Goal: Task Accomplishment & Management: Use online tool/utility

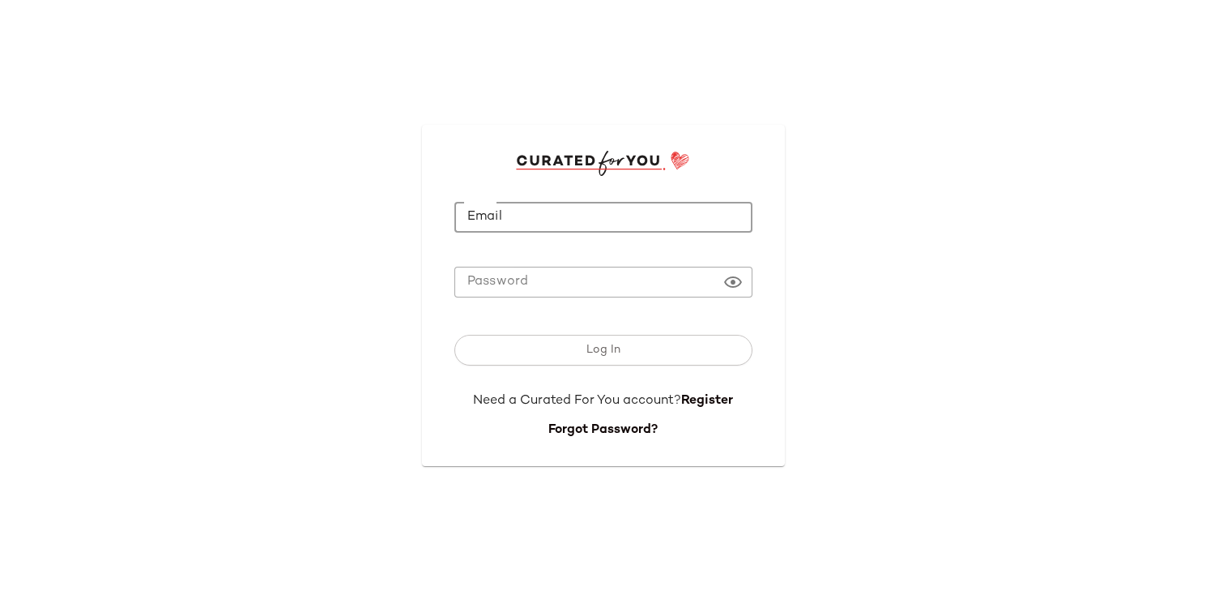
click at [628, 226] on input "Email" at bounding box center [604, 218] width 298 height 32
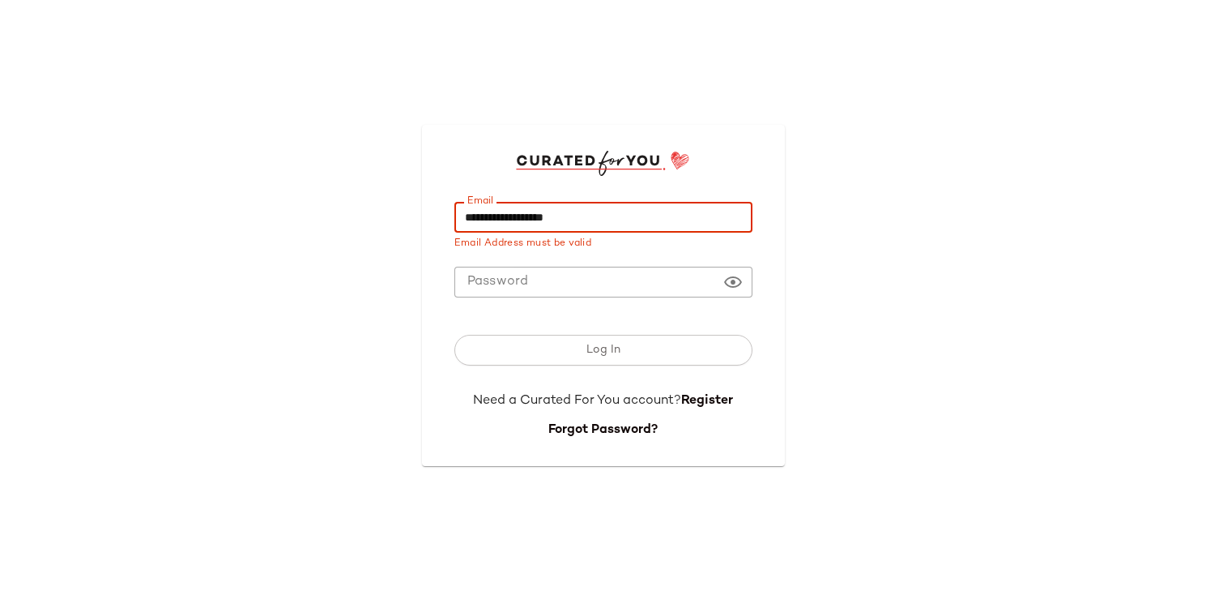
type input "**********"
click at [703, 408] on div "Need a Curated For You account? Register" at bounding box center [604, 405] width 298 height 29
click at [700, 402] on link "Register" at bounding box center [707, 401] width 52 height 14
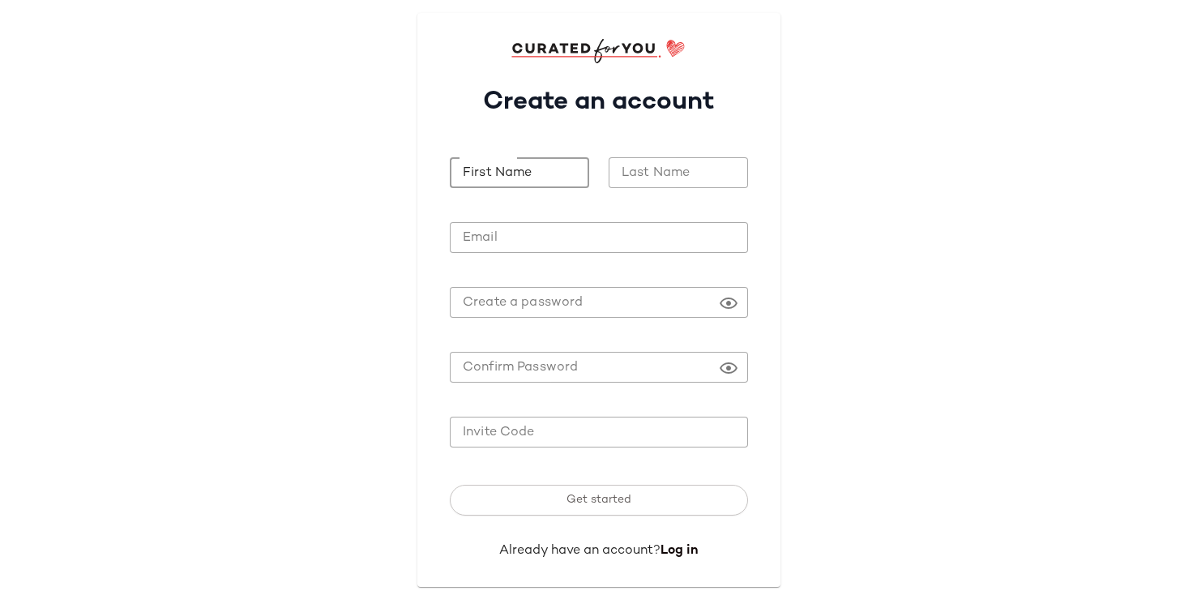
click at [504, 172] on input "First Name" at bounding box center [519, 173] width 139 height 32
type input "******"
type input "***"
type input "**********"
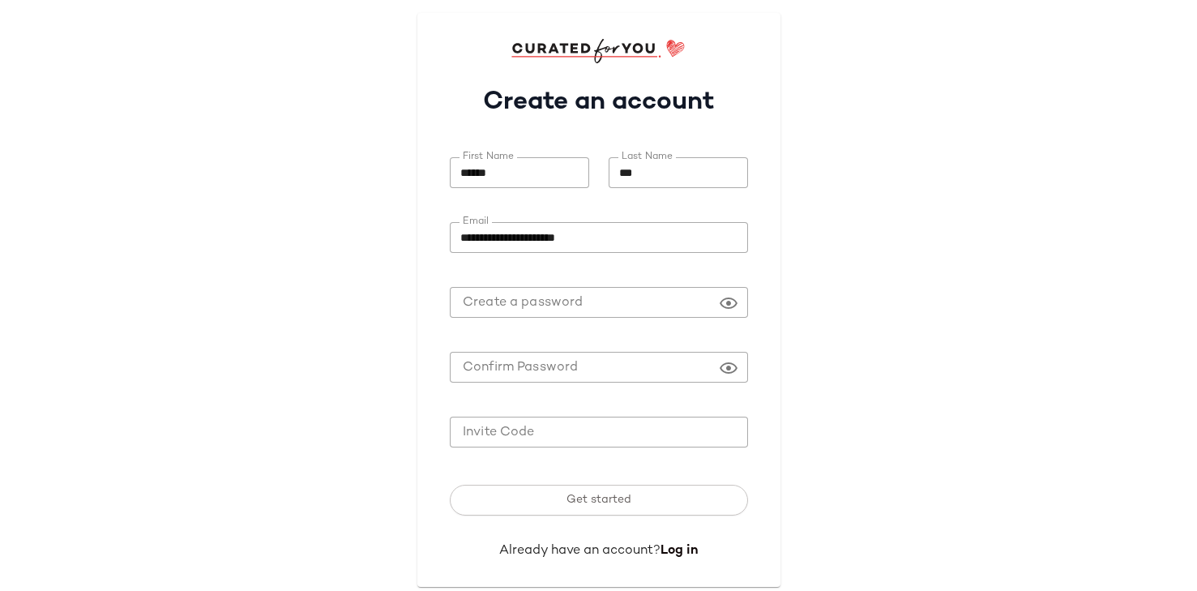
click at [0, 590] on com-1password-button at bounding box center [0, 600] width 0 height 0
click at [543, 437] on input "Invite Code" at bounding box center [599, 432] width 298 height 32
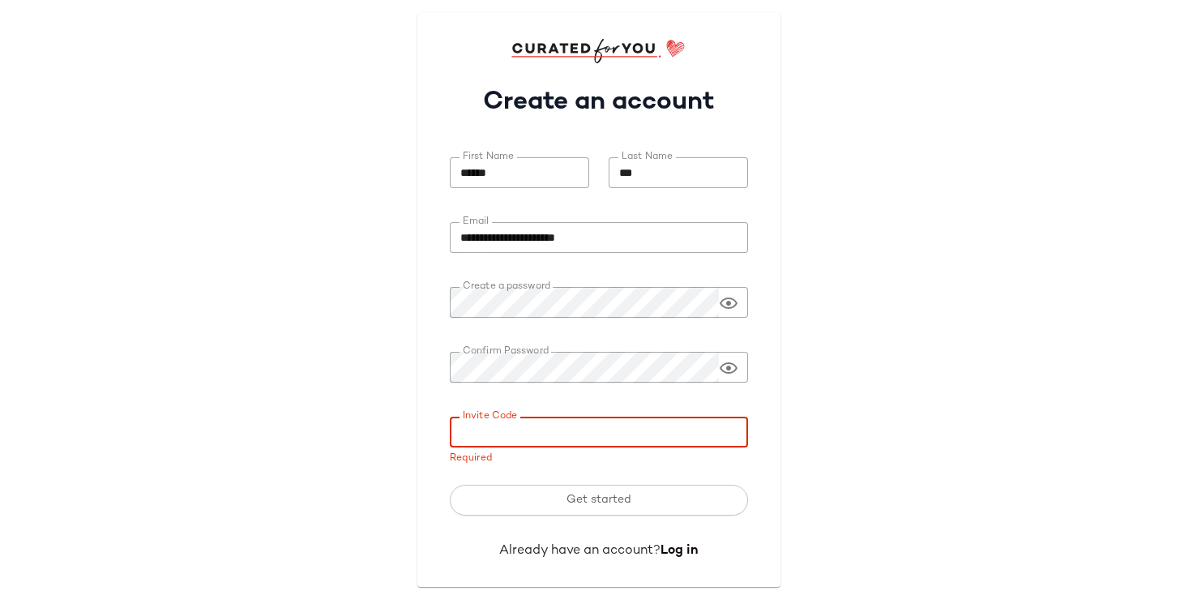
paste input "**********"
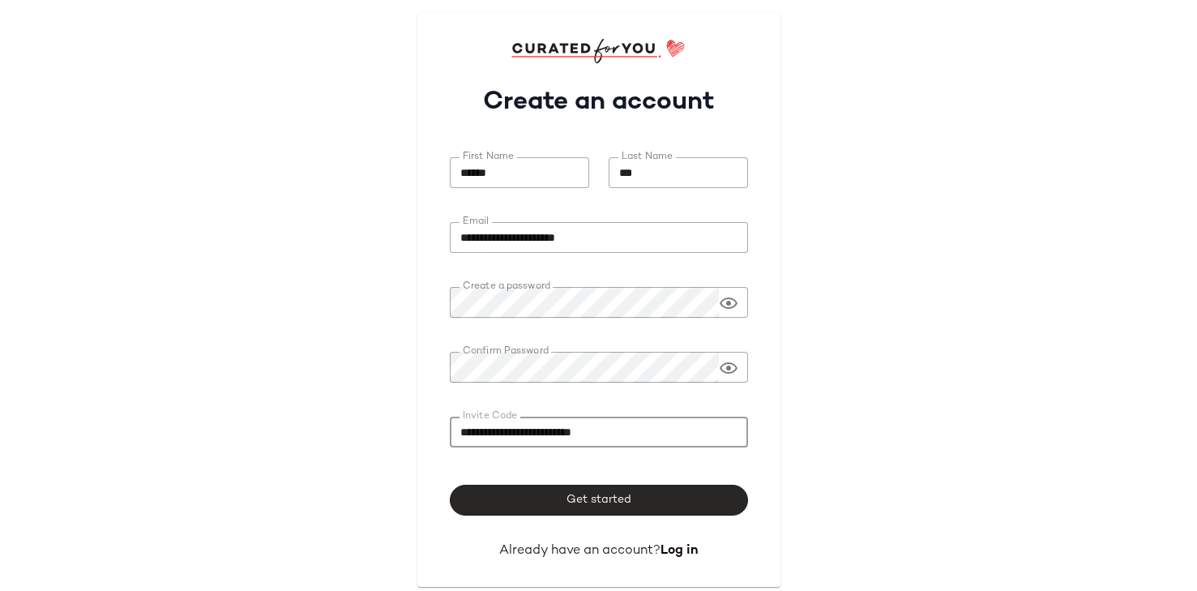
type input "**********"
click at [522, 500] on button "Get started" at bounding box center [599, 500] width 298 height 31
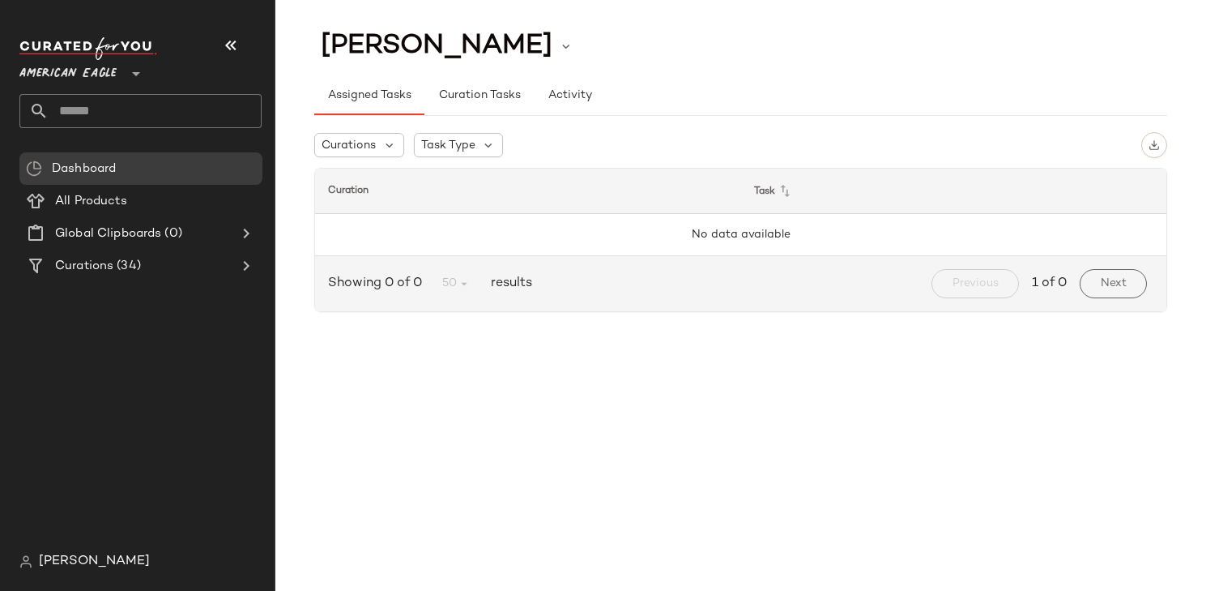
click at [96, 105] on input "text" at bounding box center [155, 111] width 213 height 34
type input "*"
click at [134, 74] on icon at bounding box center [135, 73] width 19 height 19
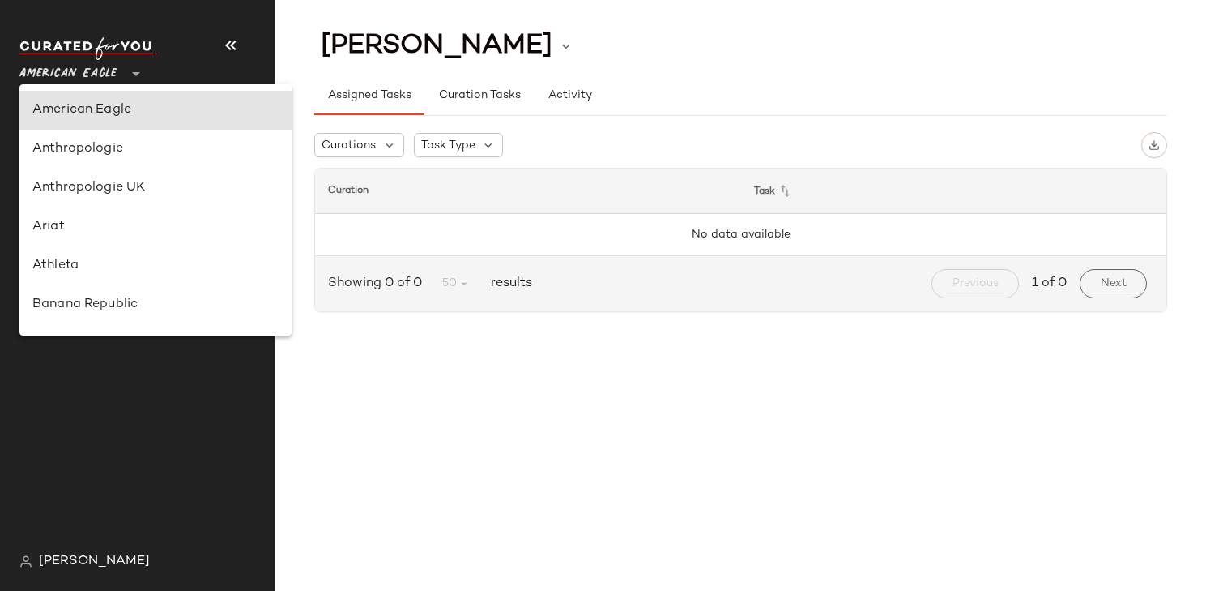
click at [135, 72] on icon at bounding box center [135, 73] width 19 height 19
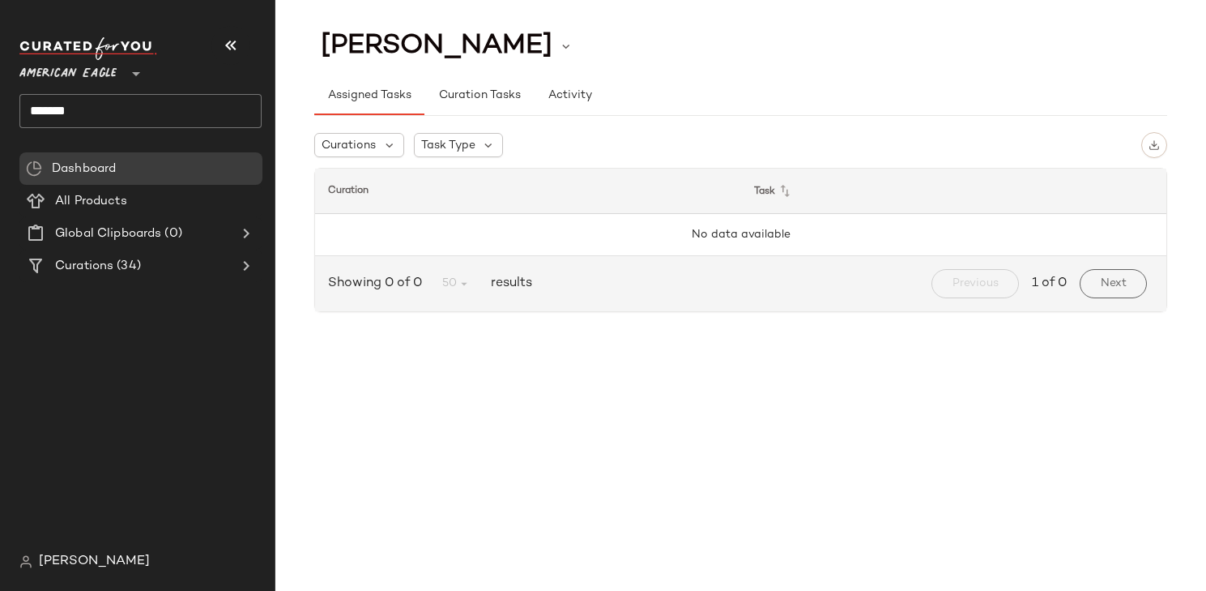
click at [69, 105] on input "*******" at bounding box center [140, 111] width 242 height 34
click at [82, 113] on input "*******" at bounding box center [140, 111] width 242 height 34
click at [82, 112] on input "*******" at bounding box center [140, 111] width 242 height 34
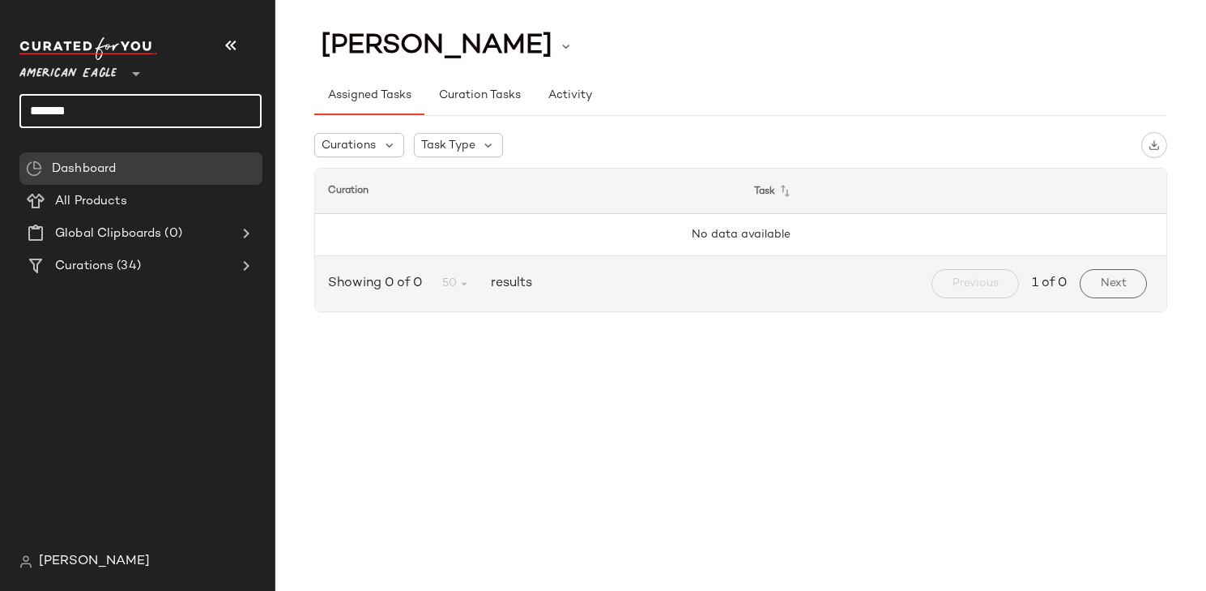
click at [113, 125] on input "*******" at bounding box center [140, 111] width 242 height 34
click at [79, 109] on input "*******" at bounding box center [140, 111] width 242 height 34
type input "*"
click at [139, 76] on icon at bounding box center [135, 73] width 19 height 19
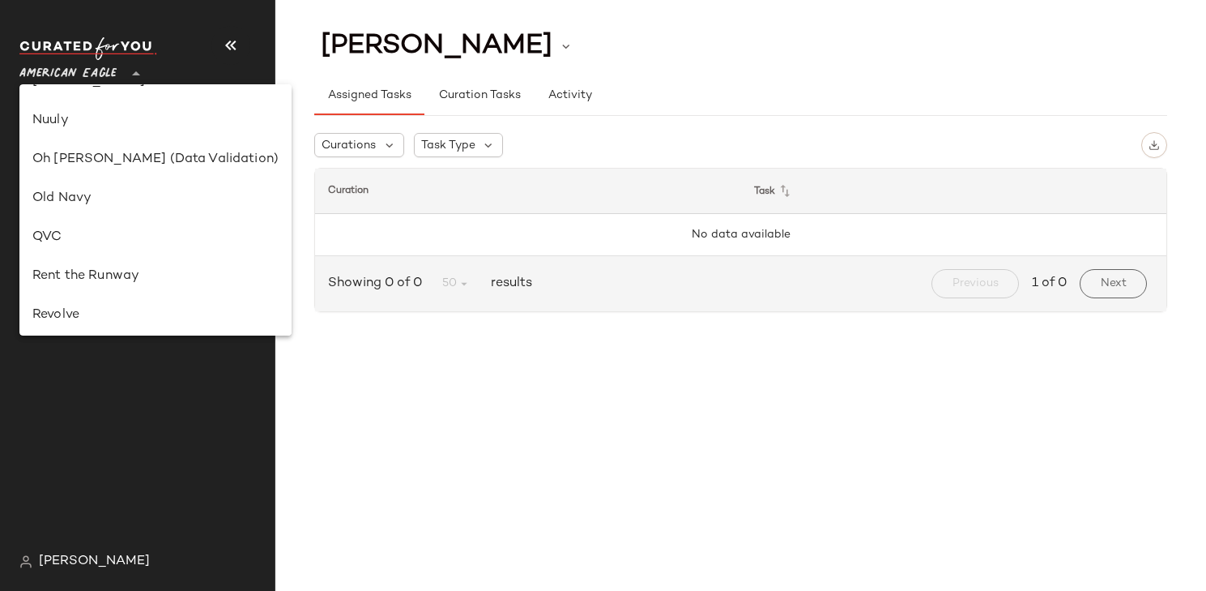
scroll to position [609, 0]
click at [119, 320] on div "Revolve" at bounding box center [155, 318] width 246 height 19
type input "**"
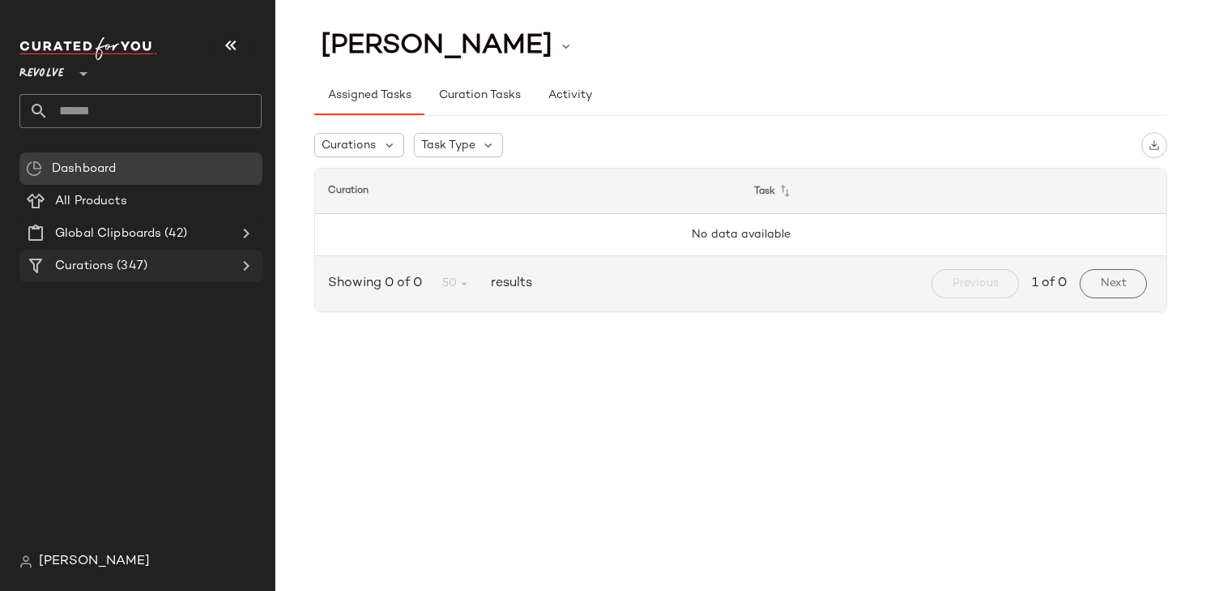
click at [108, 267] on span "Curations" at bounding box center [84, 266] width 58 height 19
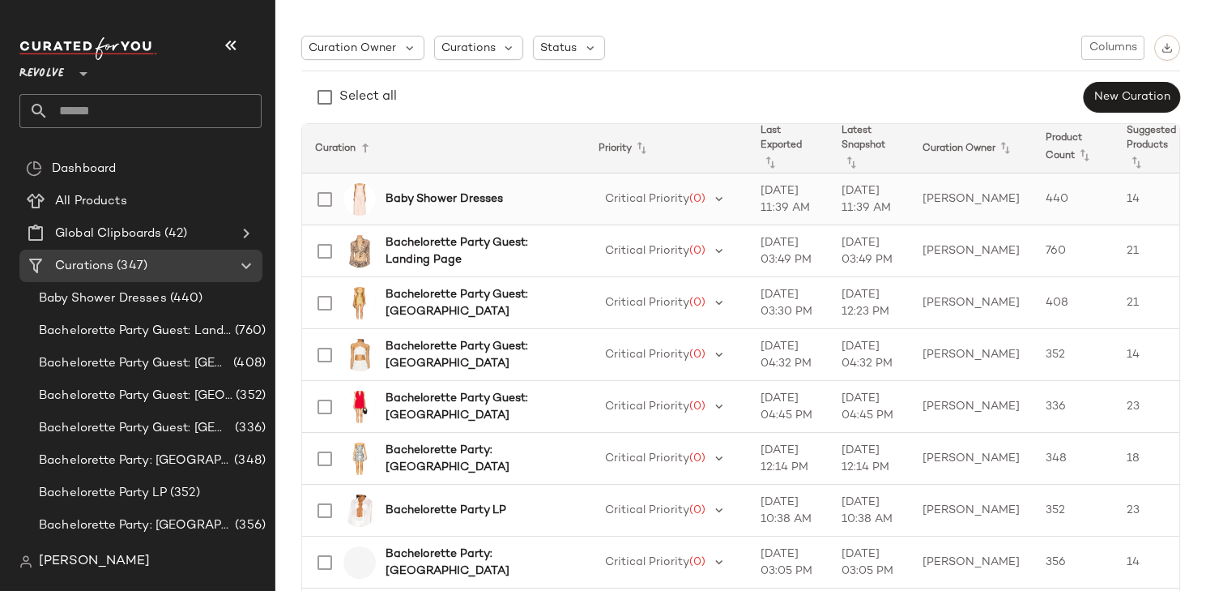
scroll to position [124, 0]
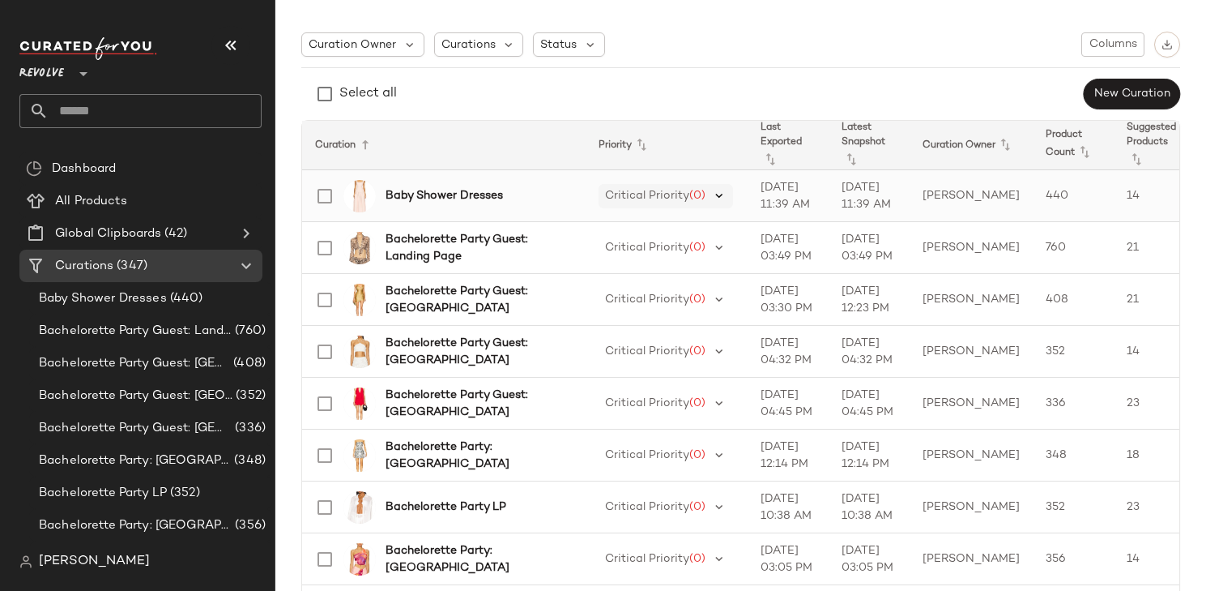
click at [727, 192] on icon at bounding box center [719, 196] width 15 height 15
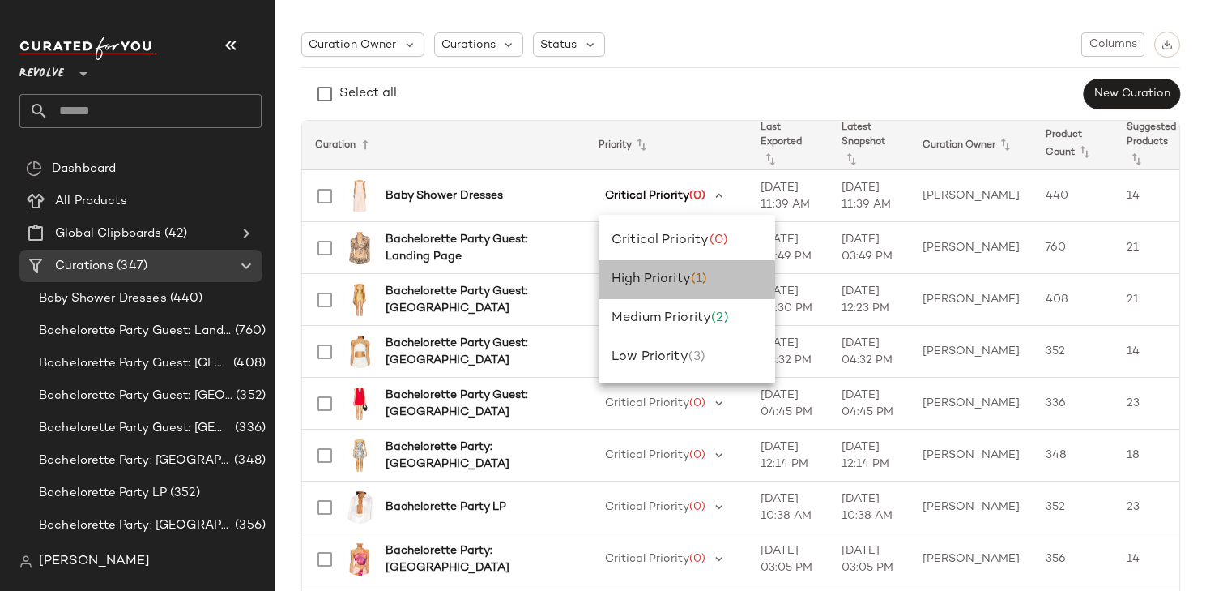
click at [707, 284] on span "(1)" at bounding box center [699, 279] width 16 height 14
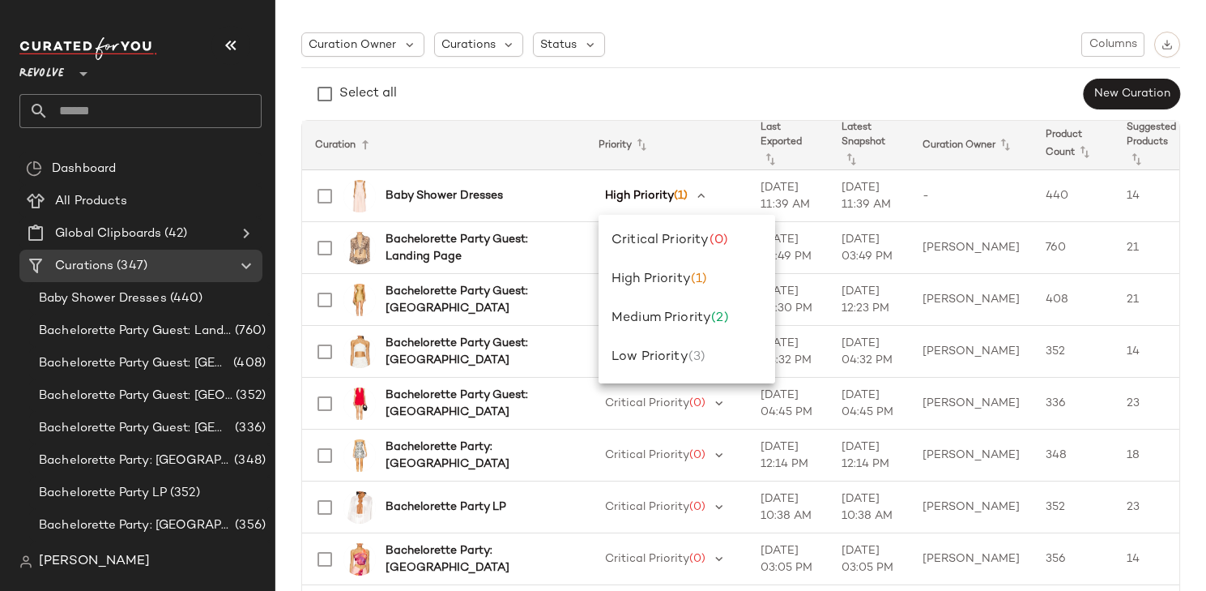
click at [707, 83] on div "Select all New Curation" at bounding box center [740, 94] width 879 height 32
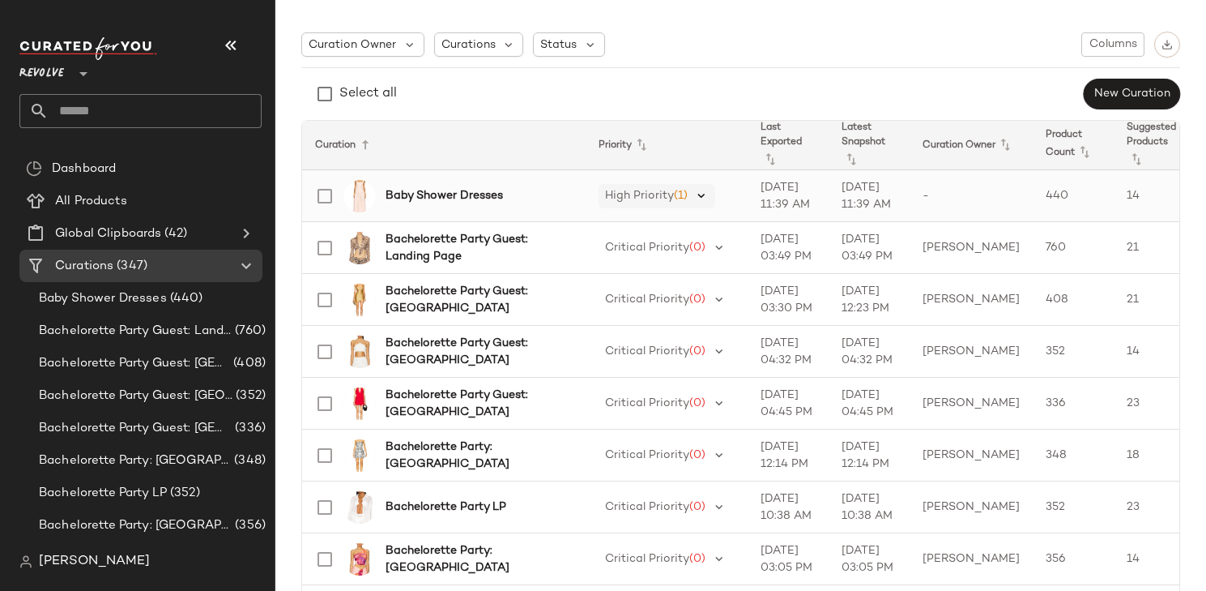
click at [703, 192] on icon at bounding box center [701, 196] width 15 height 15
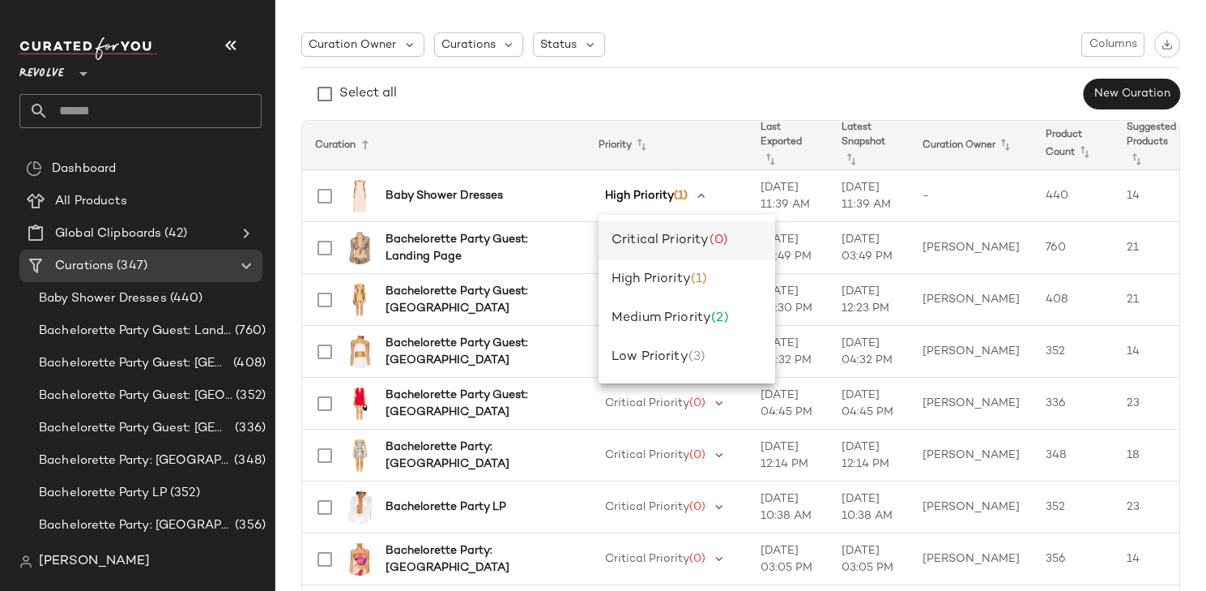
click at [705, 233] on span "Critical Priority" at bounding box center [661, 240] width 98 height 14
click at [702, 60] on div "Curation Owner Curations Status Columns Select all New Curation" at bounding box center [740, 71] width 879 height 79
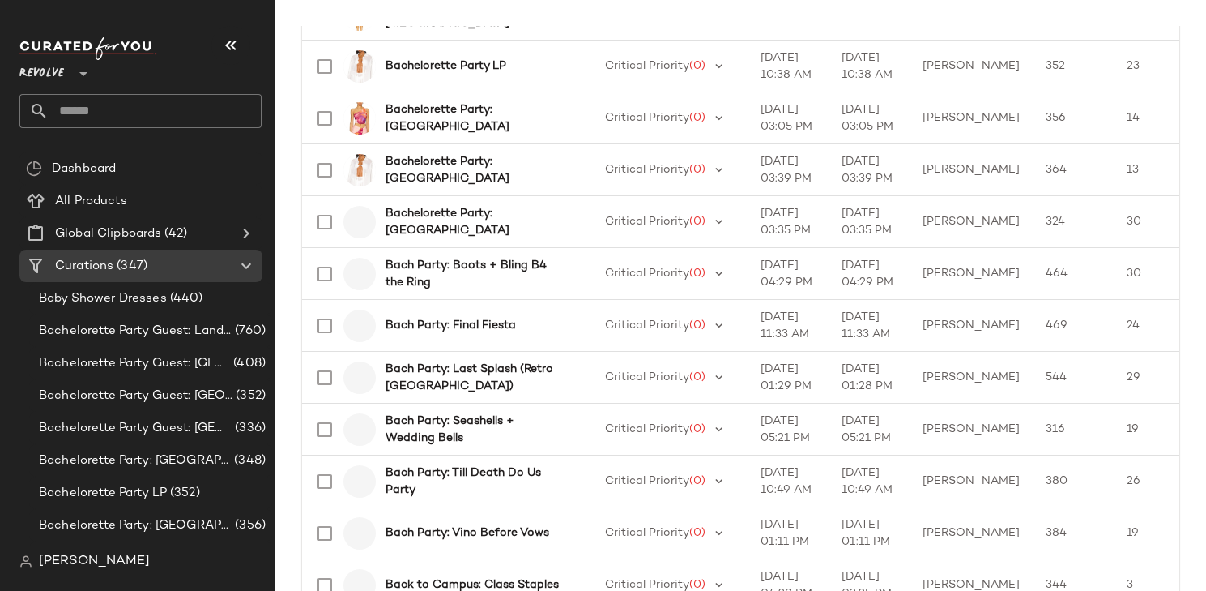
scroll to position [666, 0]
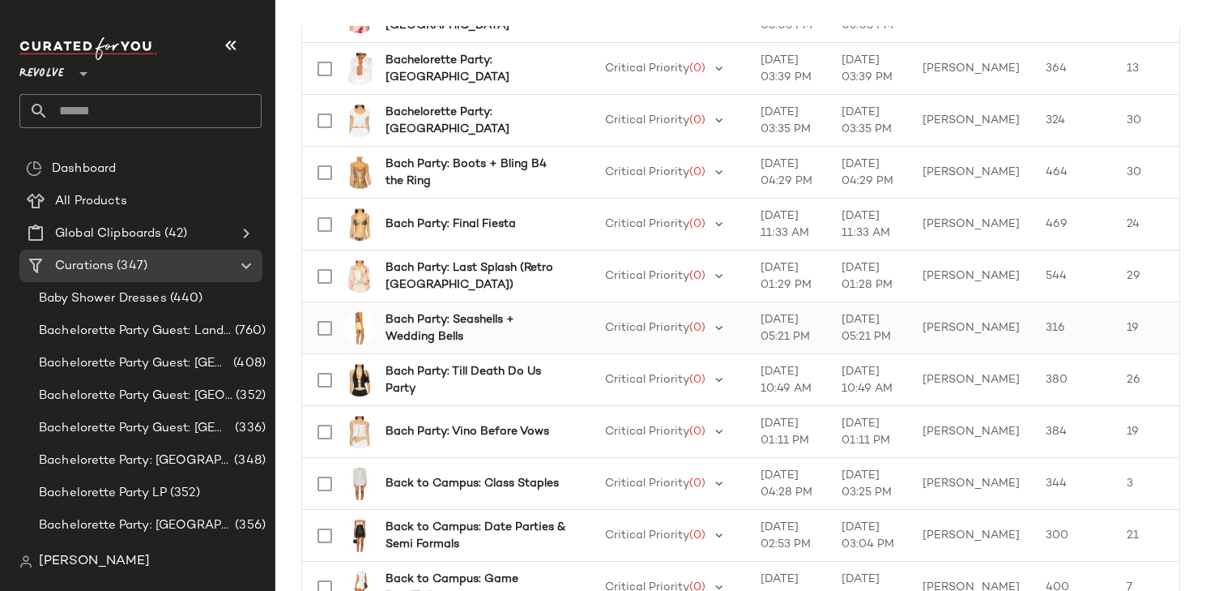
click at [521, 325] on b "Bach Party: Seashells + Wedding Bells" at bounding box center [476, 328] width 181 height 34
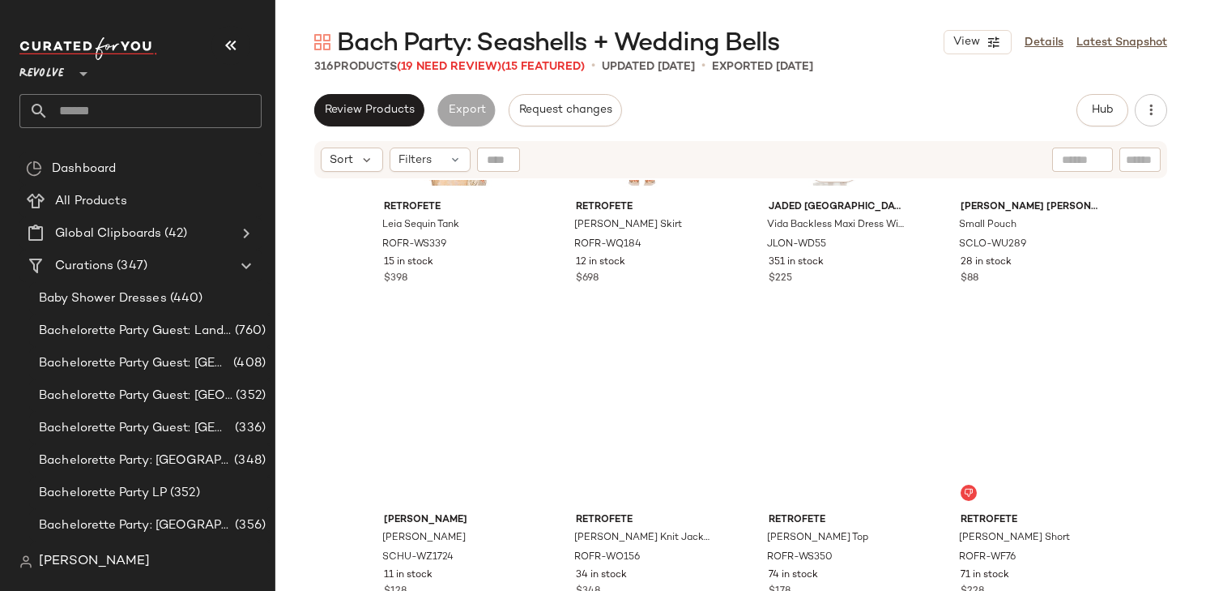
scroll to position [1202, 0]
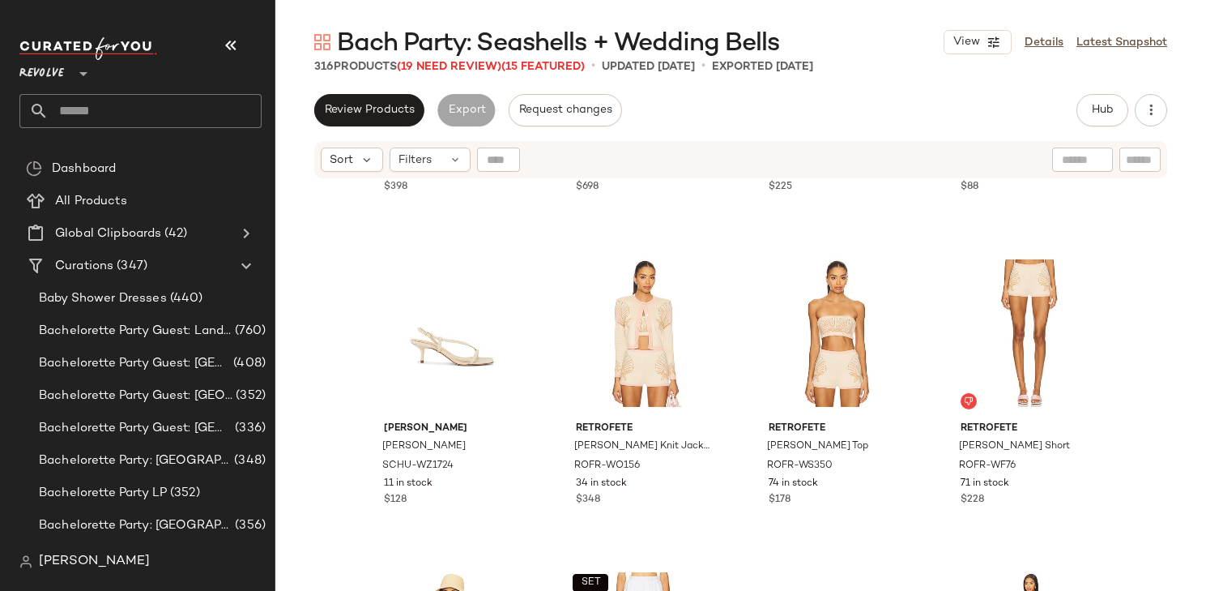
click at [374, 128] on div "Review Products Export Request changes Hub Send for Review External Review Inte…" at bounding box center [740, 342] width 931 height 497
click at [366, 112] on span "Review Products" at bounding box center [369, 110] width 91 height 13
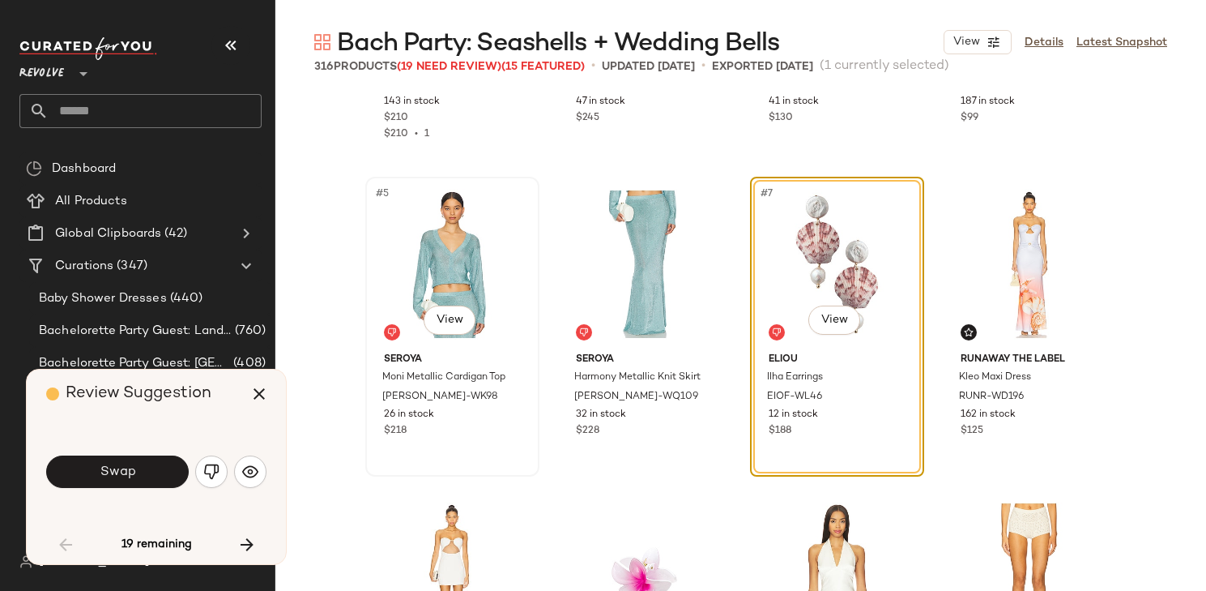
scroll to position [236, 0]
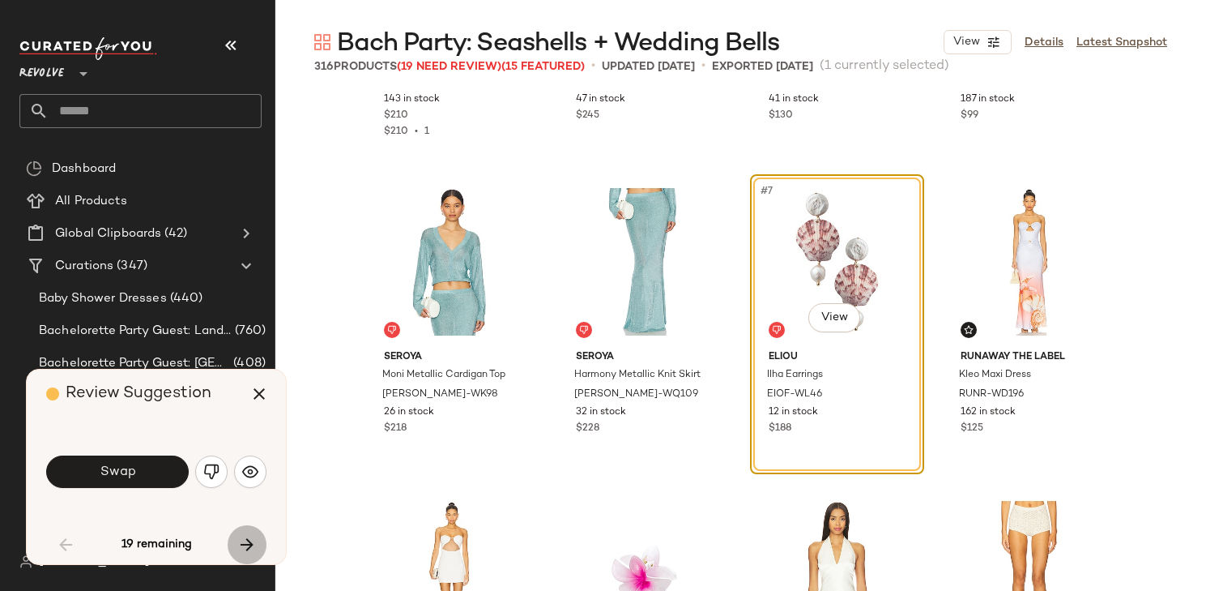
click at [245, 545] on icon "button" at bounding box center [246, 544] width 19 height 19
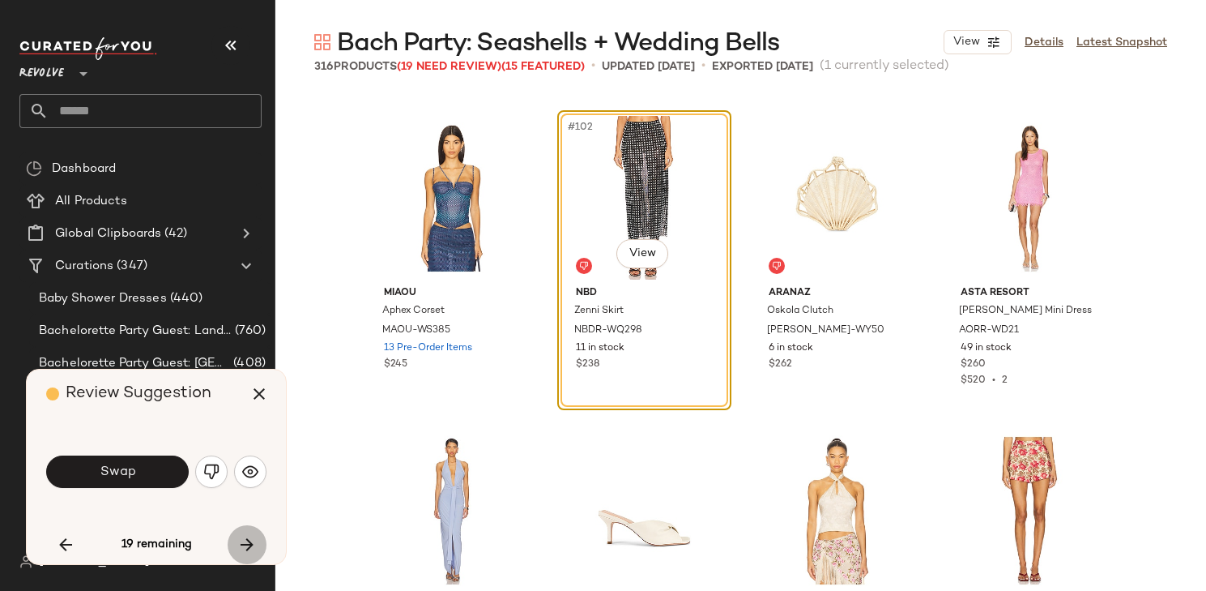
click at [246, 547] on icon "button" at bounding box center [246, 544] width 19 height 19
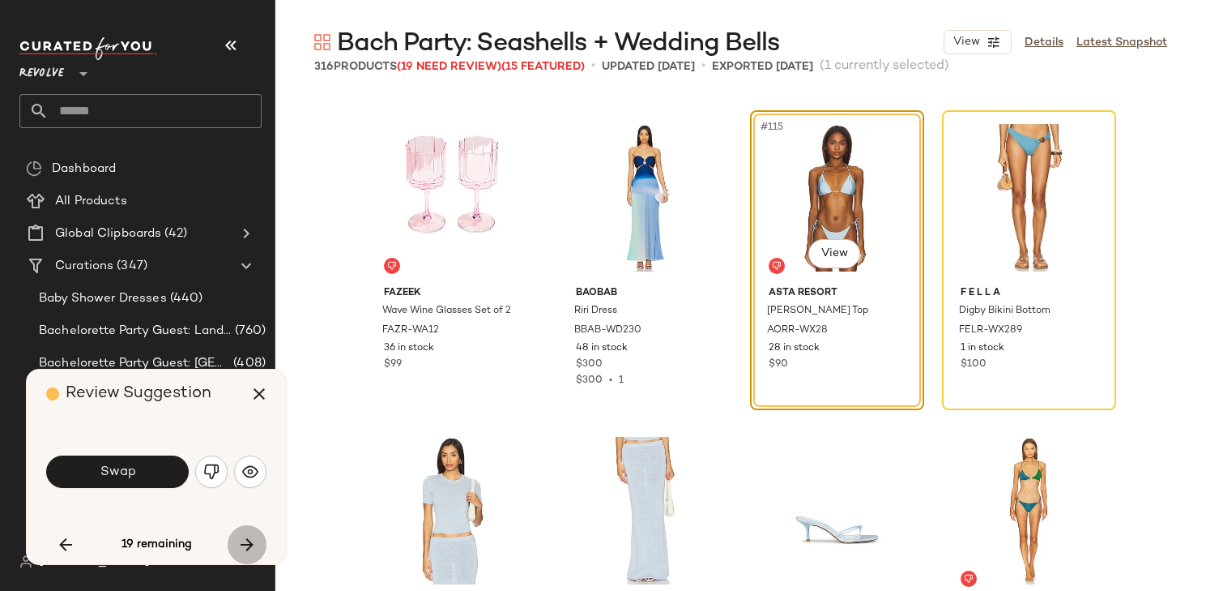
click at [253, 540] on icon "button" at bounding box center [246, 544] width 19 height 19
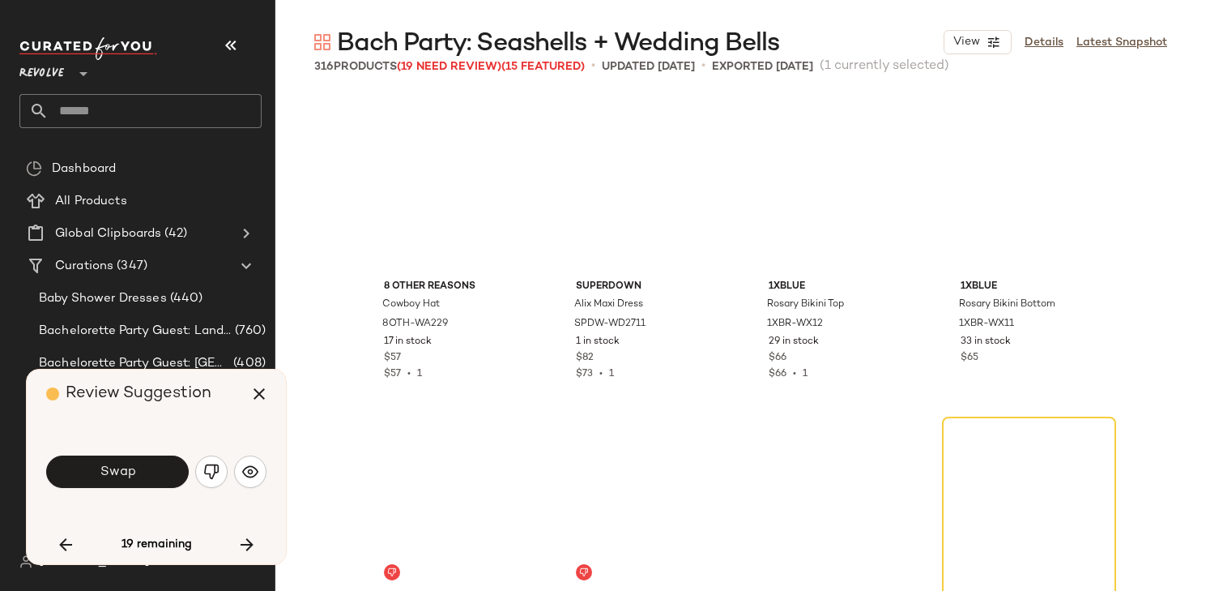
scroll to position [10154, 0]
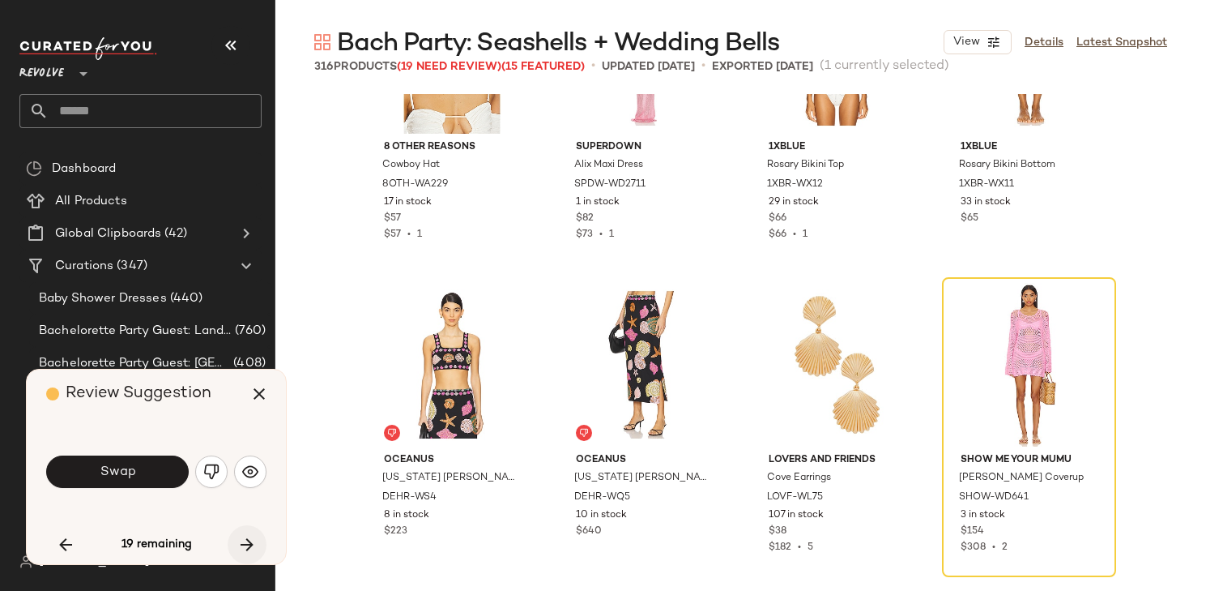
click at [250, 543] on icon "button" at bounding box center [246, 544] width 19 height 19
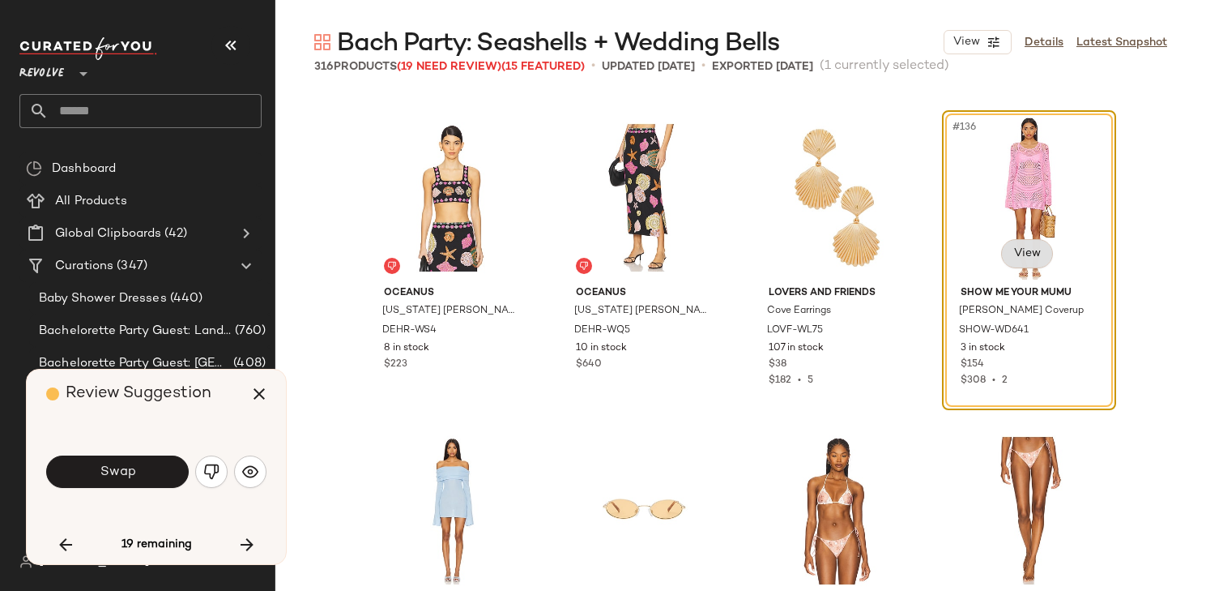
click at [1027, 261] on body "Revolve ** Dashboard All Products Global Clipboards (42) Curations (347) Baby S…" at bounding box center [603, 295] width 1206 height 591
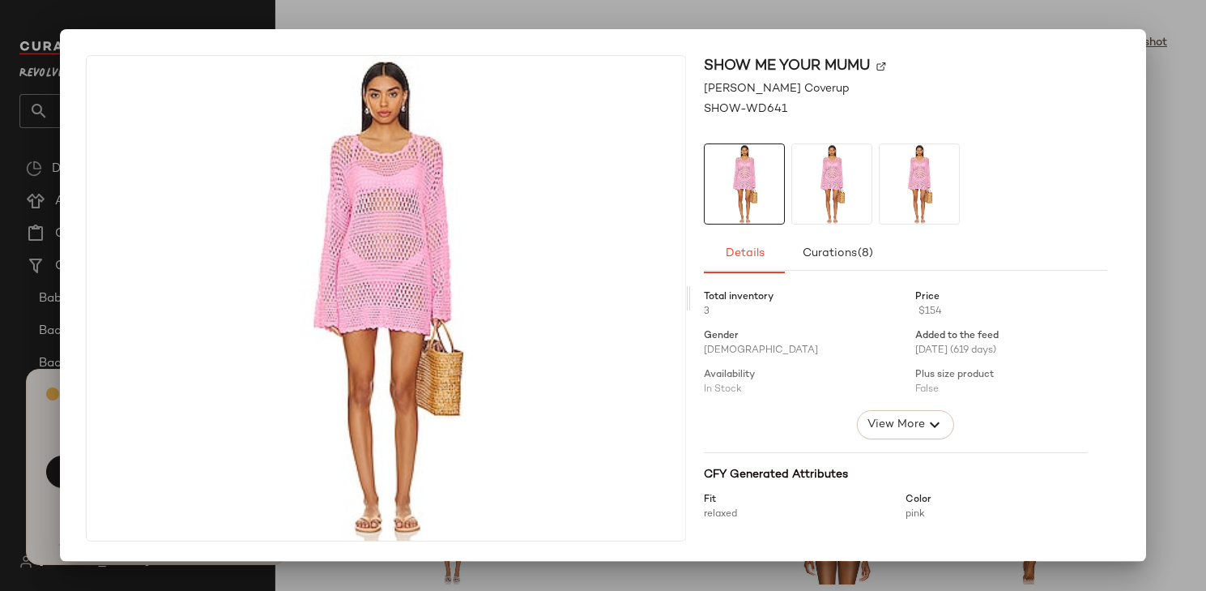
scroll to position [0, 0]
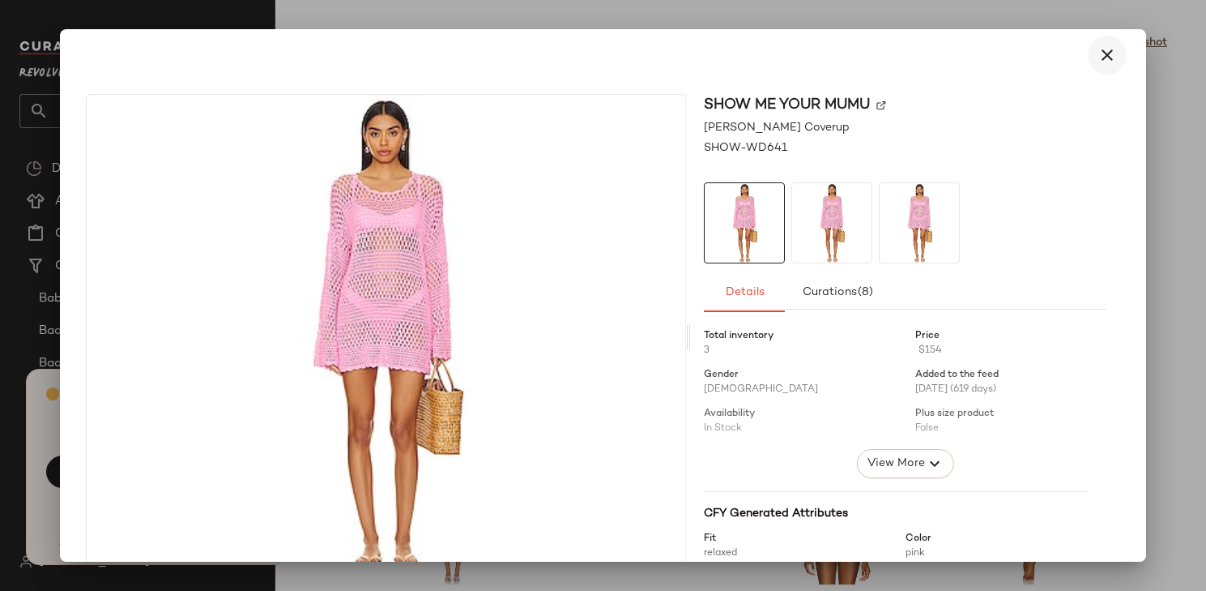
click at [1096, 45] on button "button" at bounding box center [1107, 55] width 39 height 39
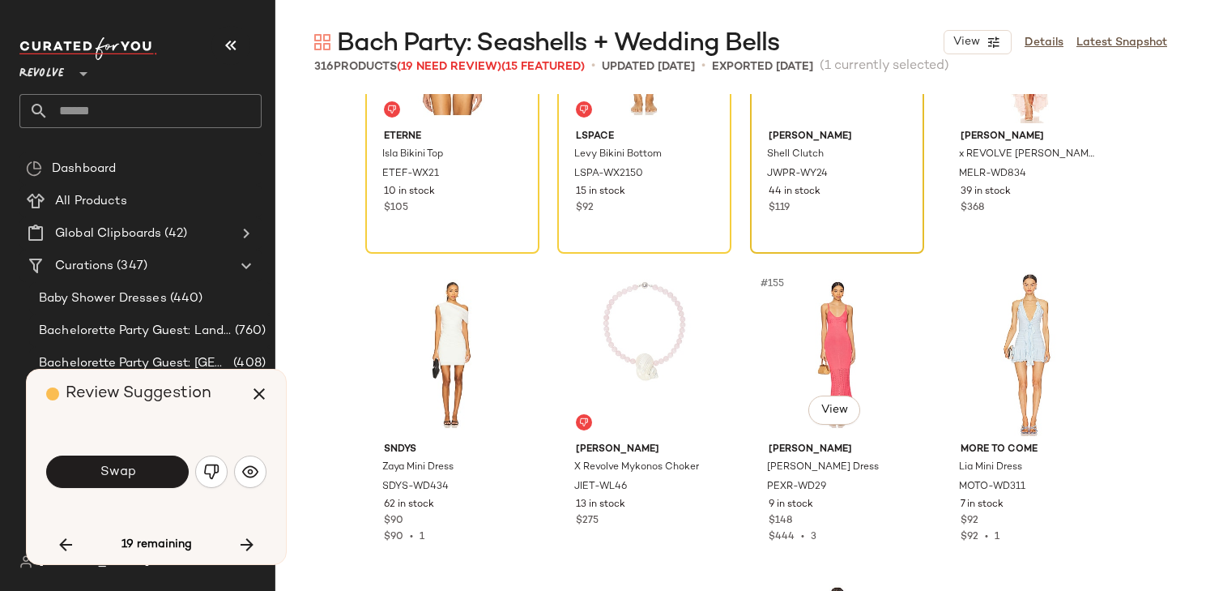
scroll to position [11592, 0]
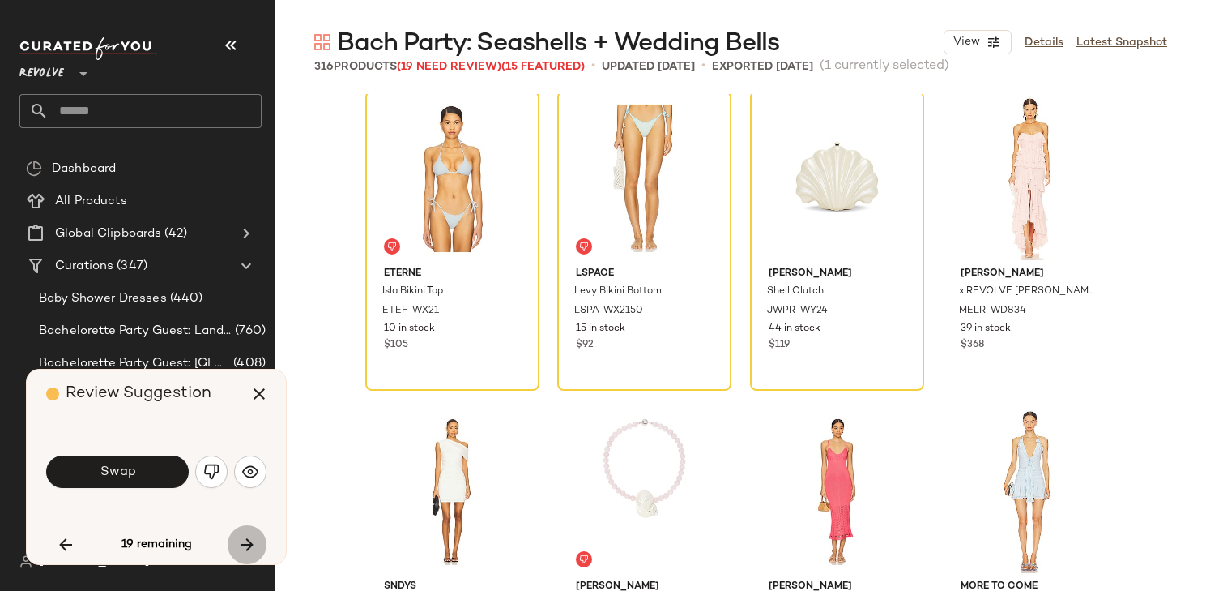
click at [250, 544] on icon "button" at bounding box center [246, 544] width 19 height 19
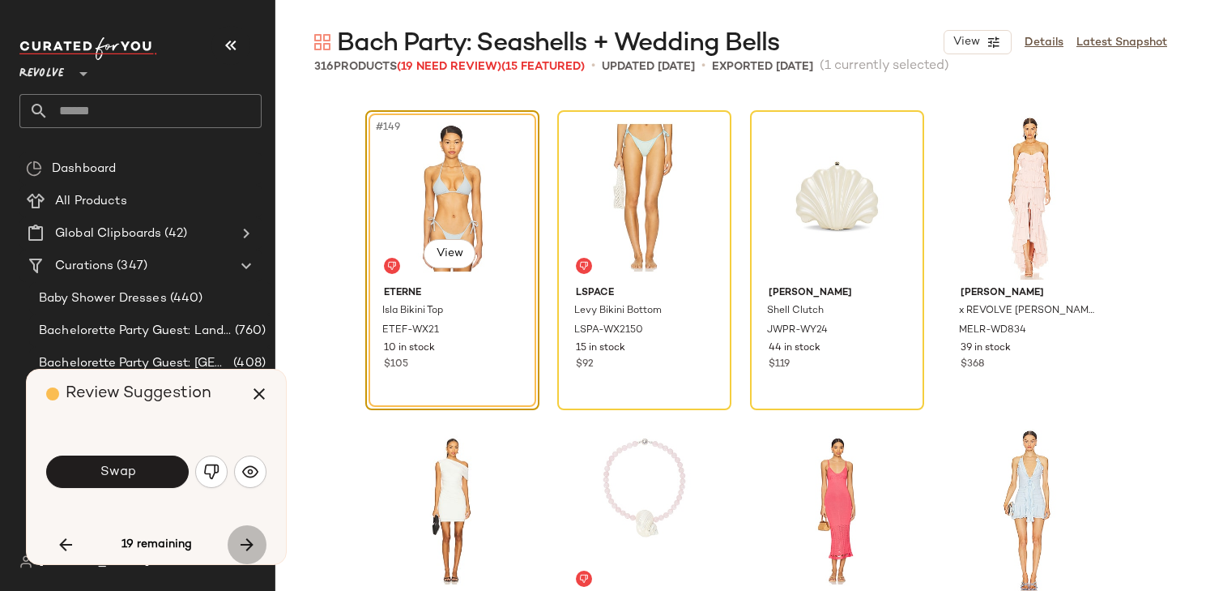
click at [250, 544] on icon "button" at bounding box center [246, 544] width 19 height 19
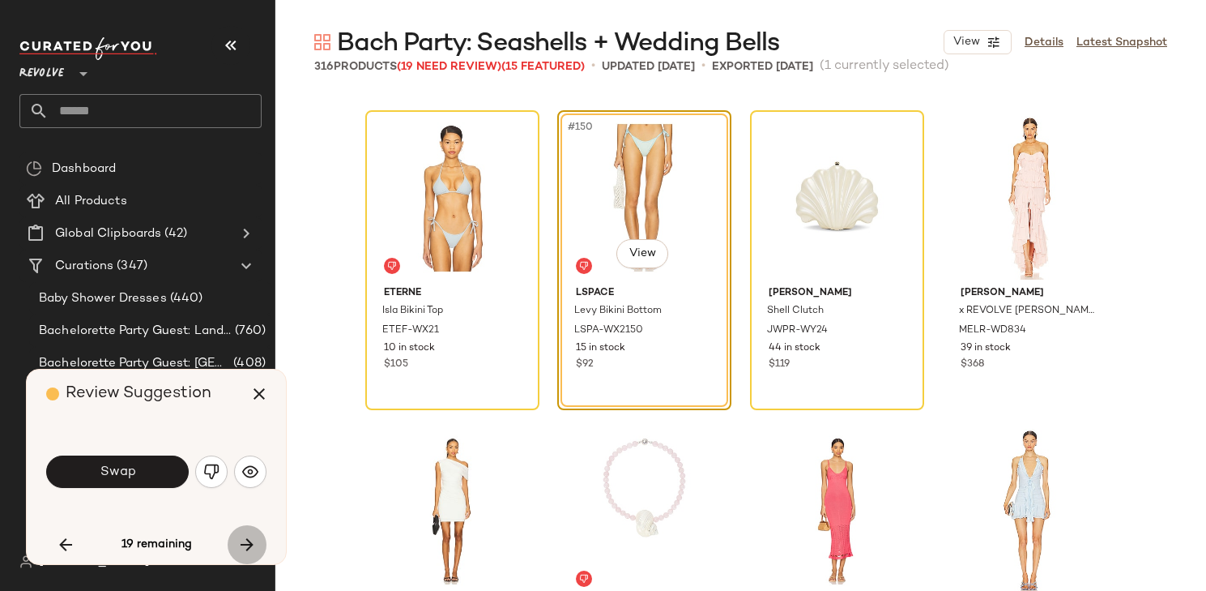
click at [250, 544] on icon "button" at bounding box center [246, 544] width 19 height 19
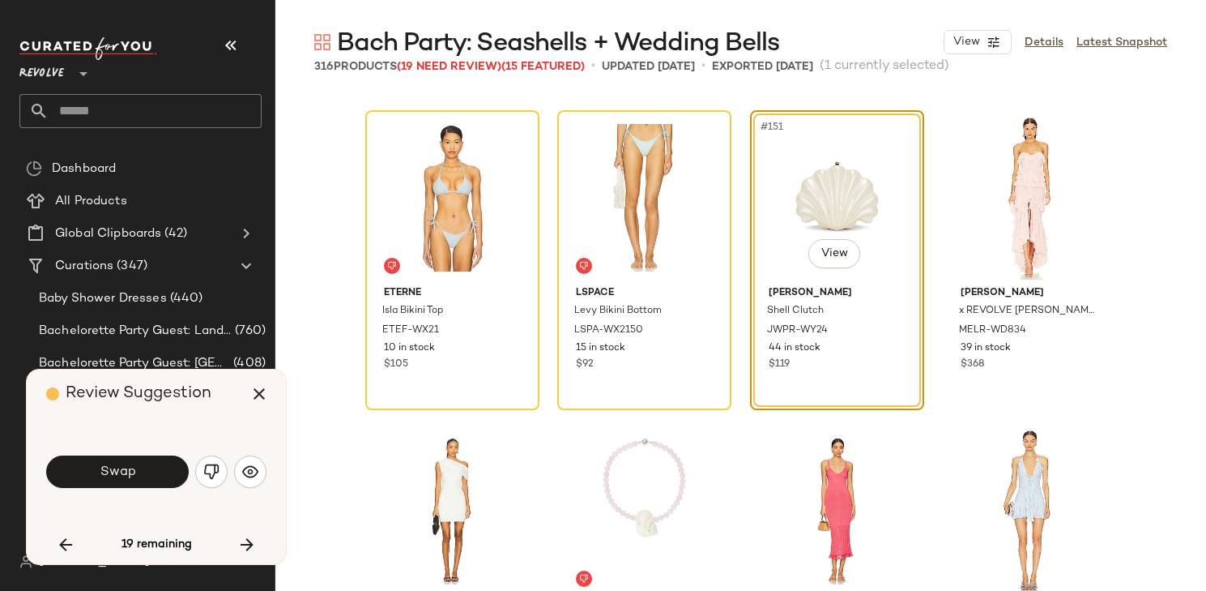
click at [175, 391] on span "Review Suggestion" at bounding box center [139, 393] width 146 height 17
click at [152, 459] on button "Swap" at bounding box center [117, 471] width 143 height 32
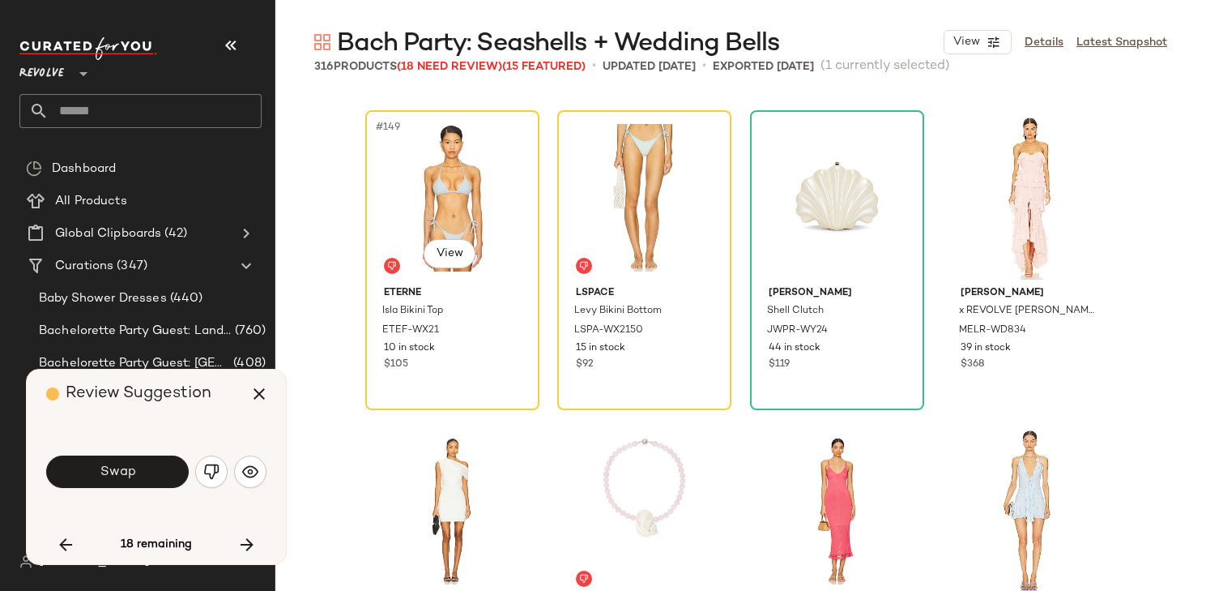
scroll to position [11473, 0]
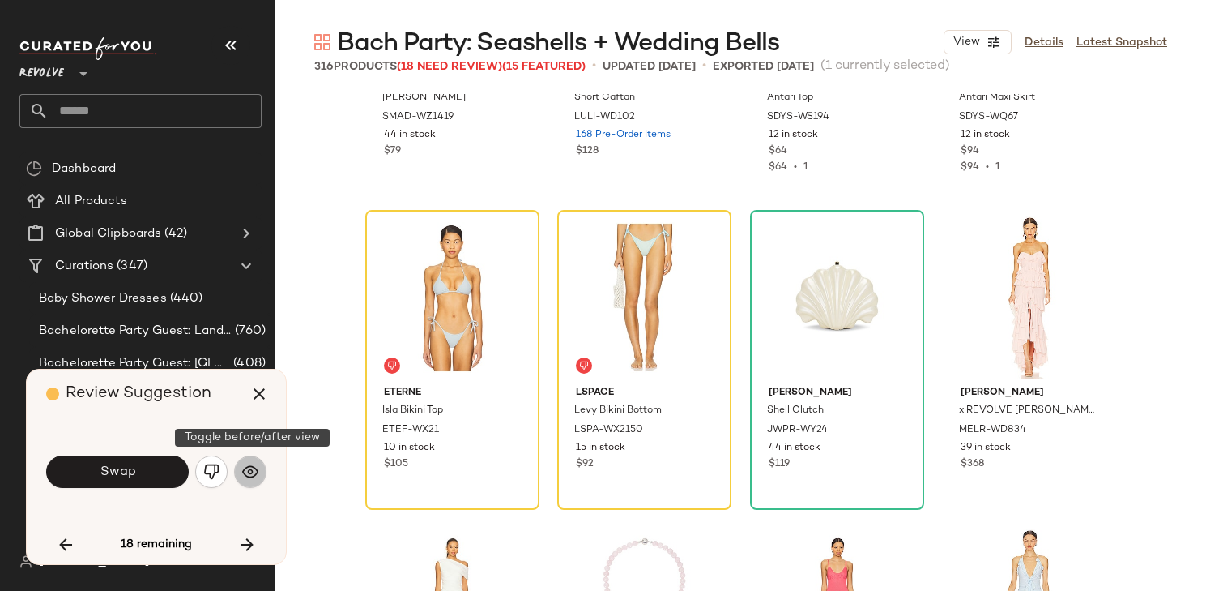
click at [253, 472] on img "button" at bounding box center [250, 471] width 16 height 16
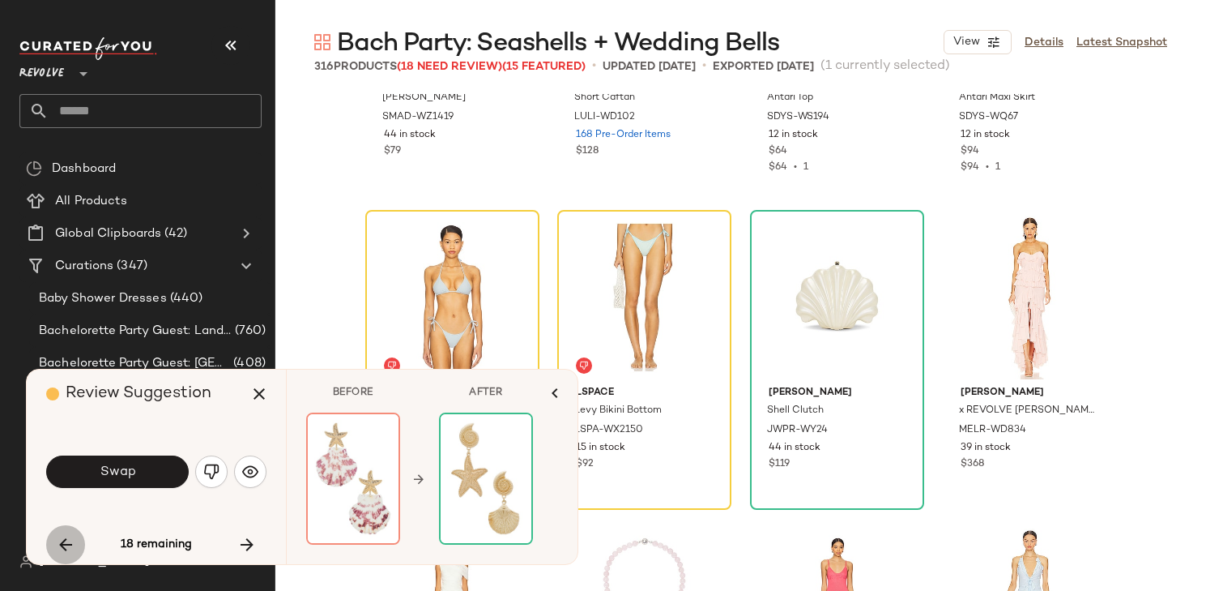
click at [61, 549] on icon "button" at bounding box center [65, 544] width 19 height 19
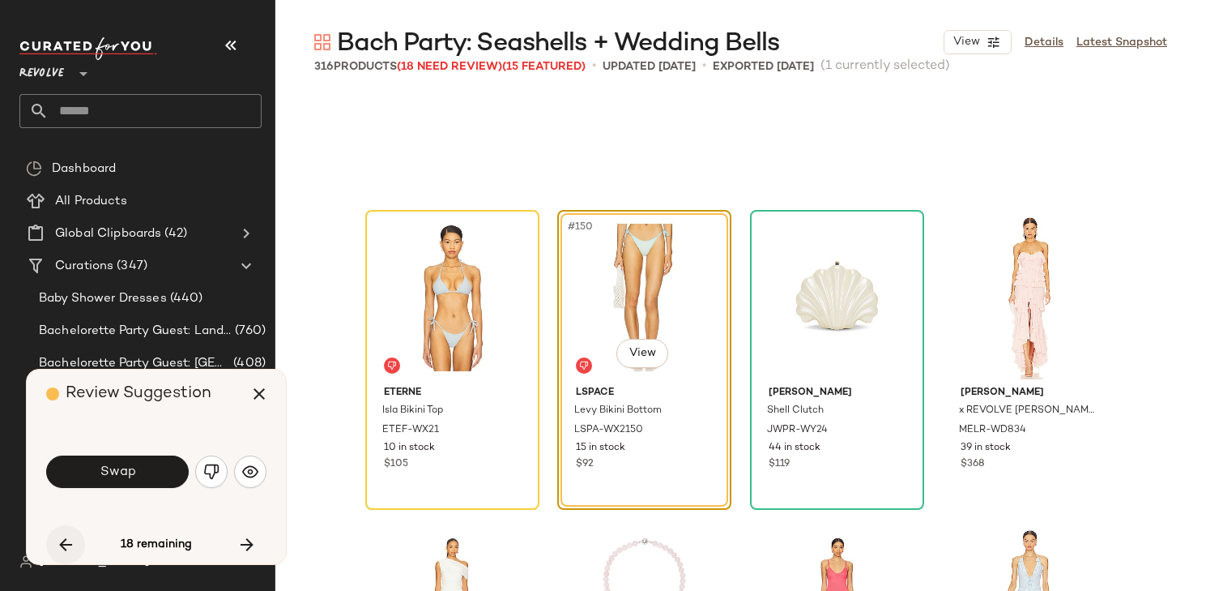
scroll to position [11572, 0]
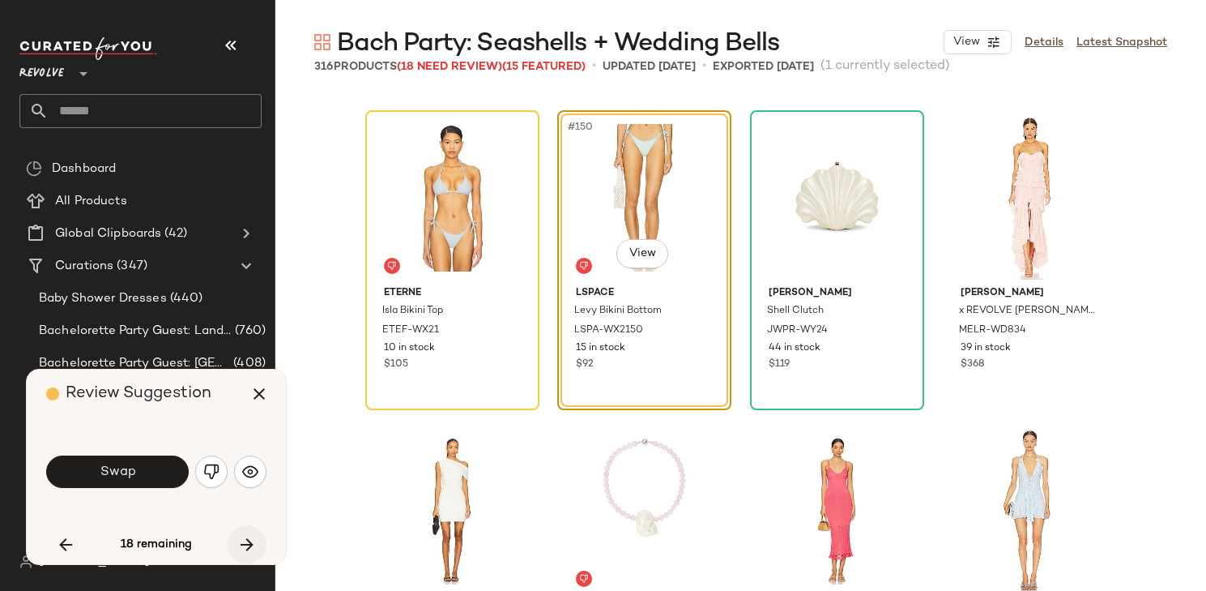
click at [246, 542] on icon "button" at bounding box center [246, 544] width 19 height 19
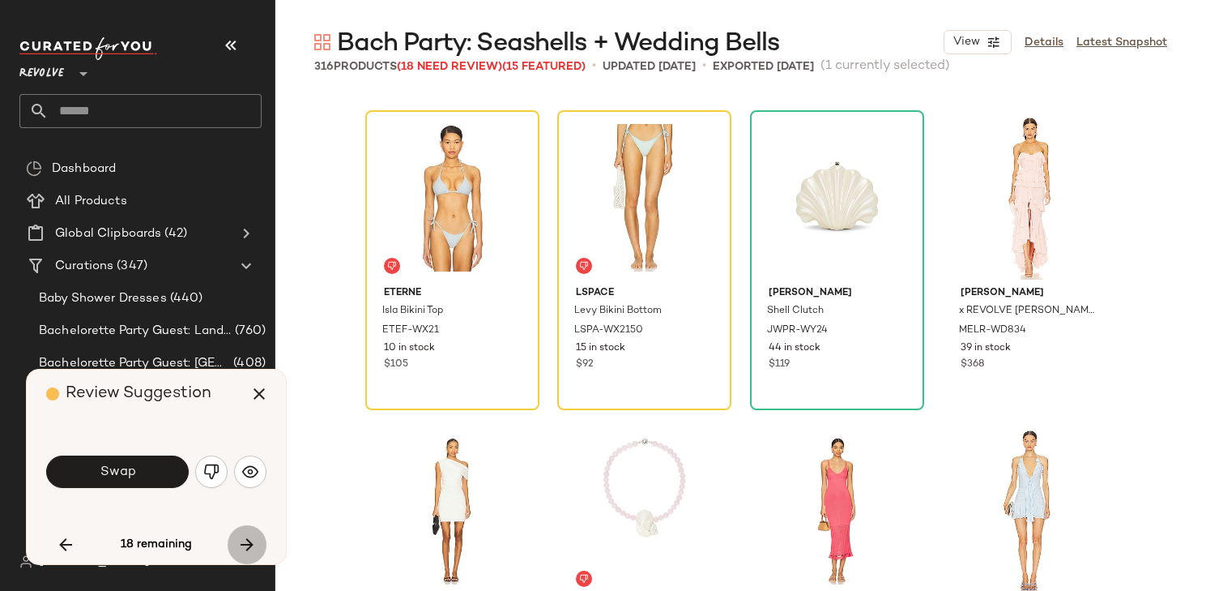
scroll to position [12511, 0]
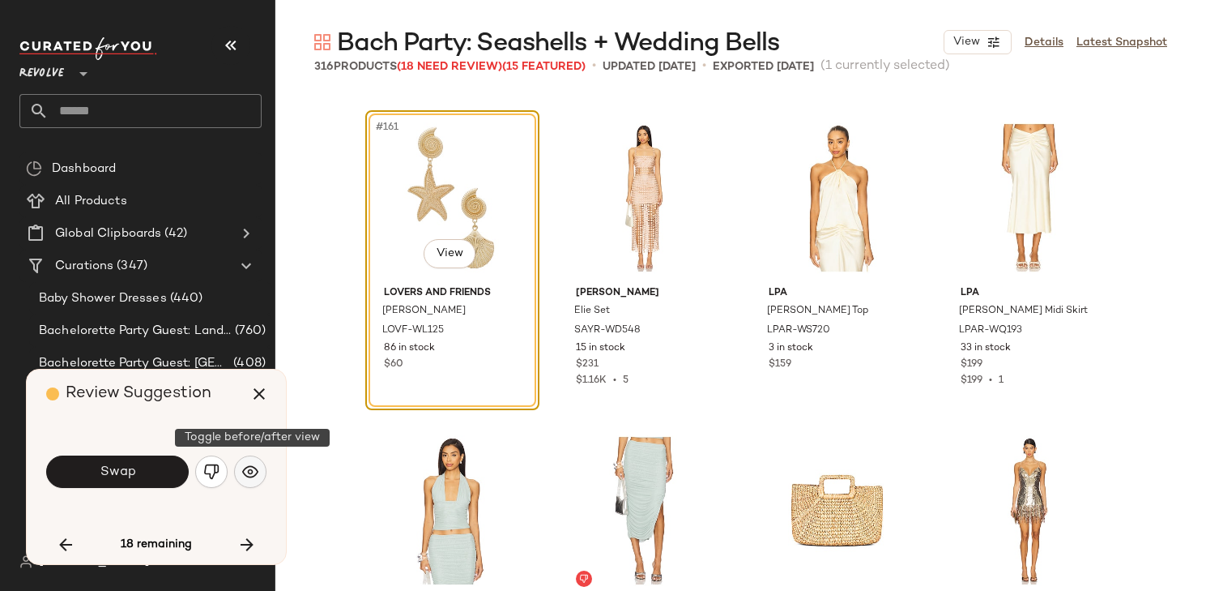
click at [253, 474] on img "button" at bounding box center [250, 471] width 16 height 16
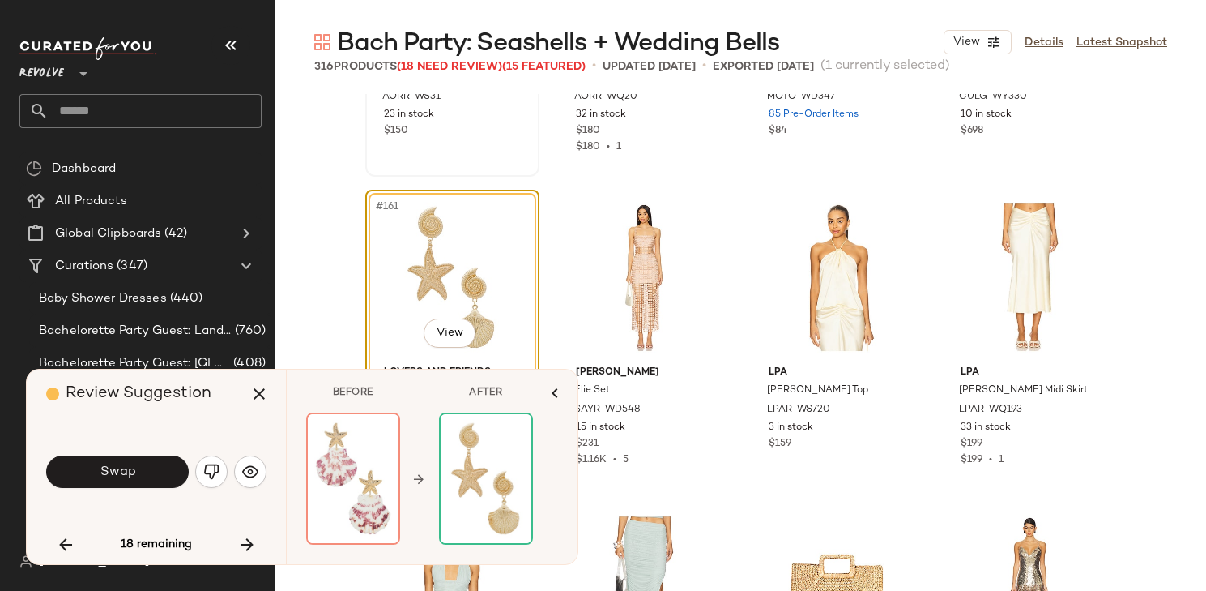
scroll to position [12545, 0]
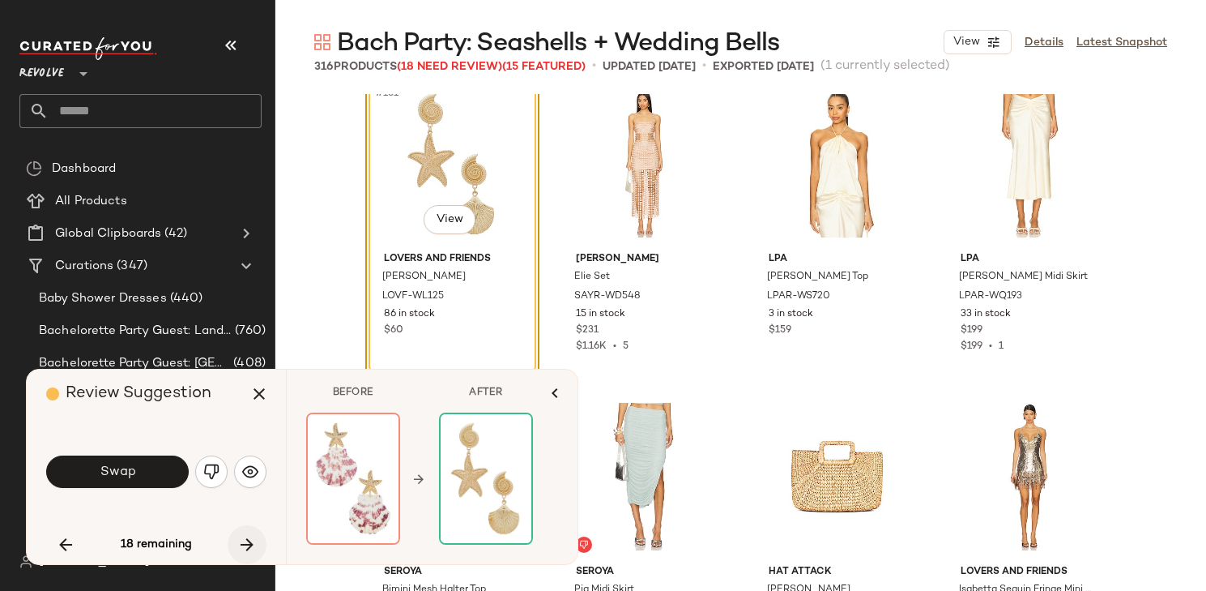
click at [242, 549] on icon "button" at bounding box center [246, 544] width 19 height 19
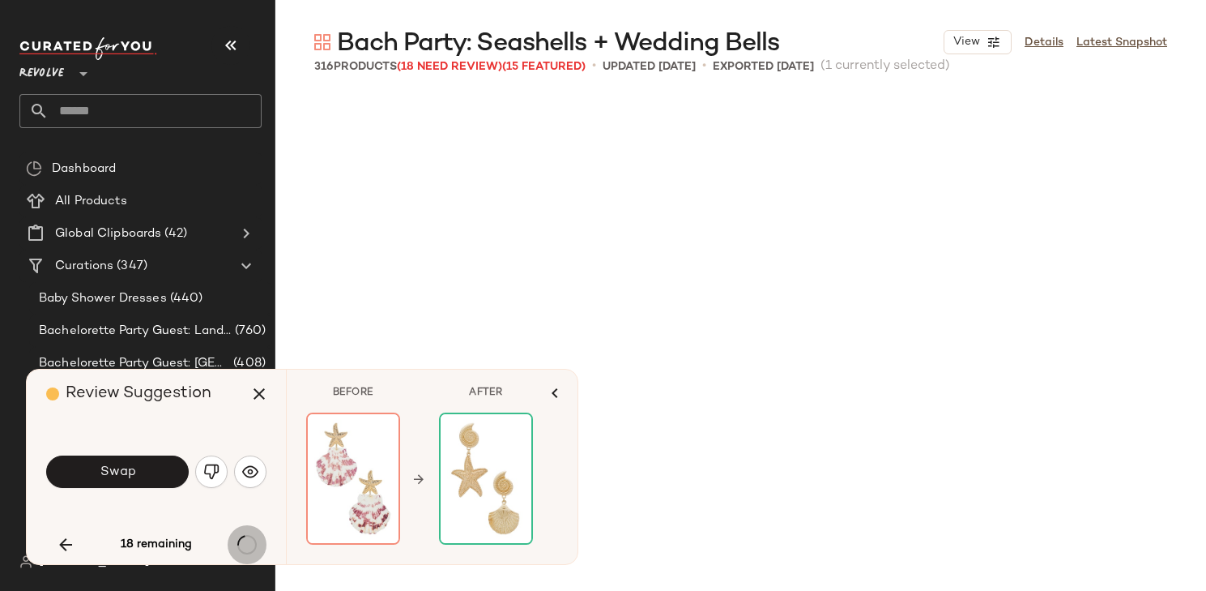
scroll to position [14387, 0]
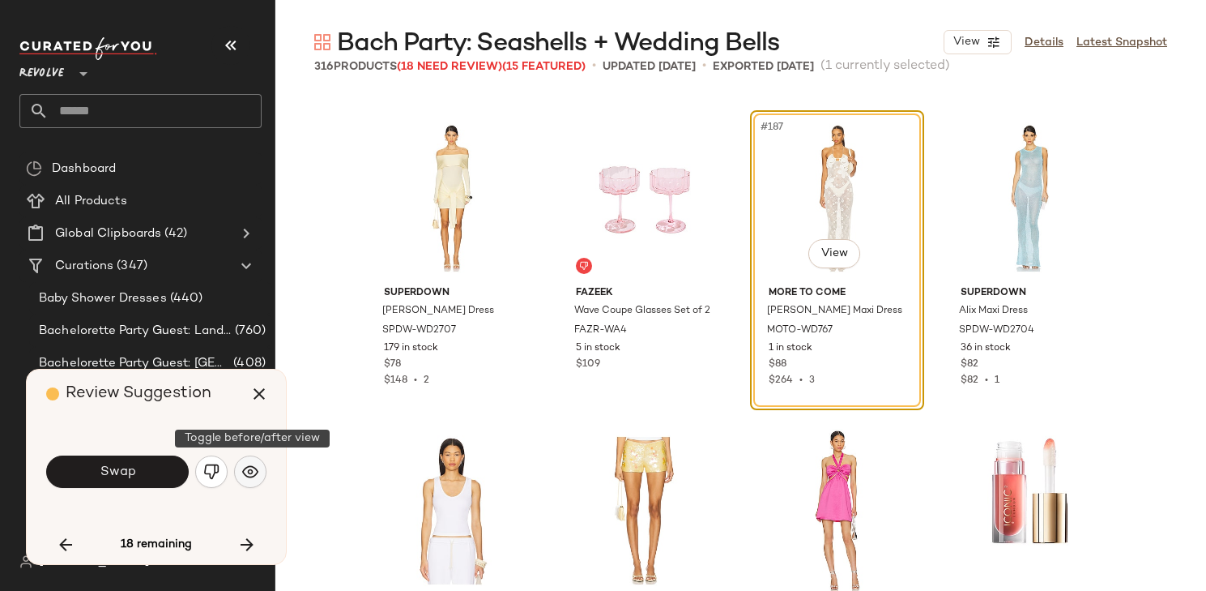
click at [257, 475] on img "button" at bounding box center [250, 471] width 16 height 16
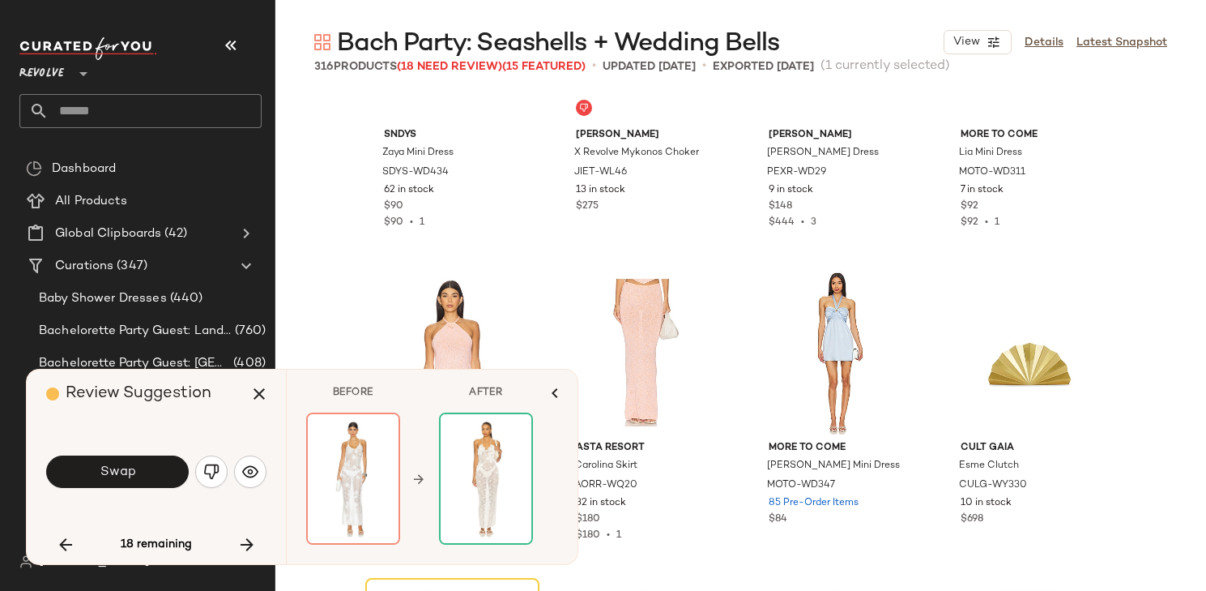
scroll to position [11985, 0]
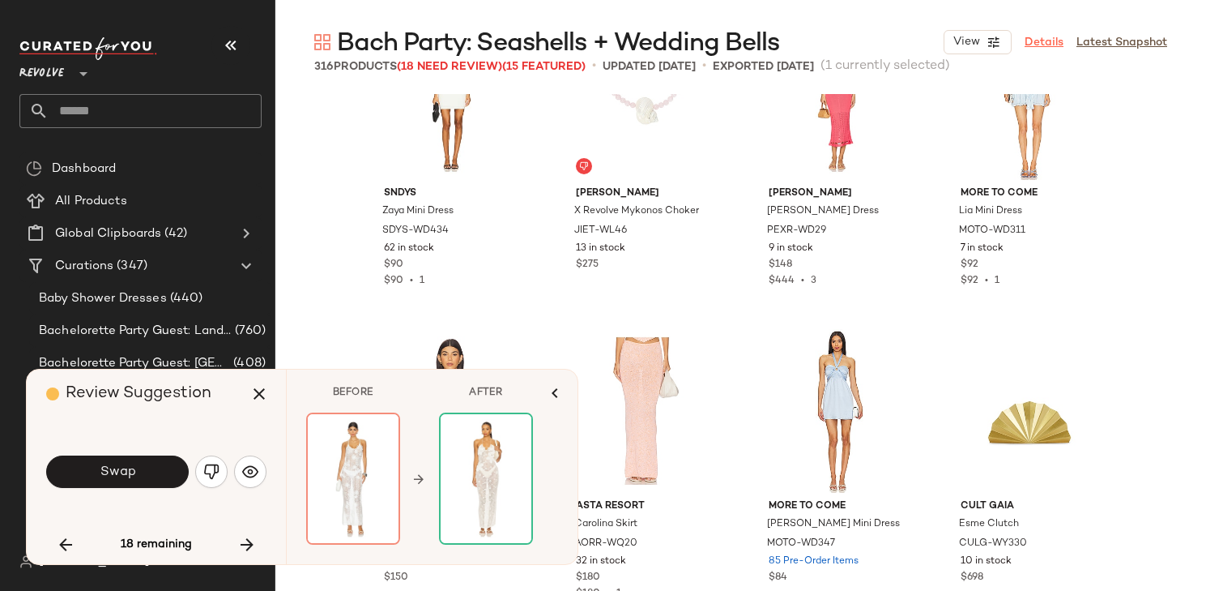
click at [1040, 37] on link "Details" at bounding box center [1044, 42] width 39 height 17
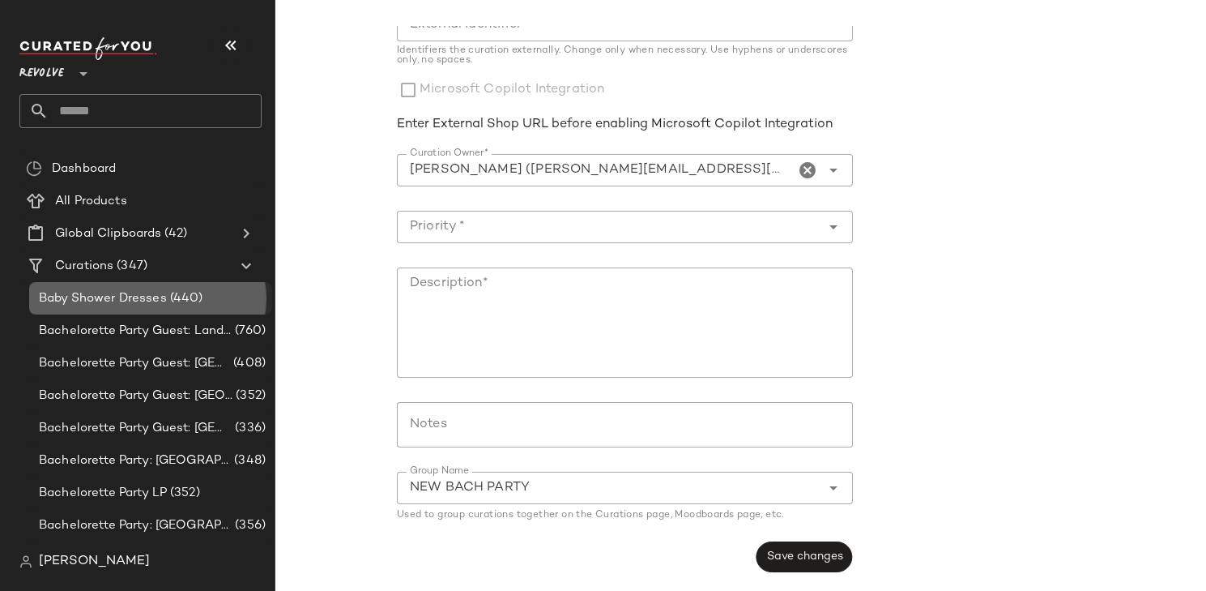
click at [90, 306] on span "Baby Shower Dresses" at bounding box center [103, 298] width 128 height 19
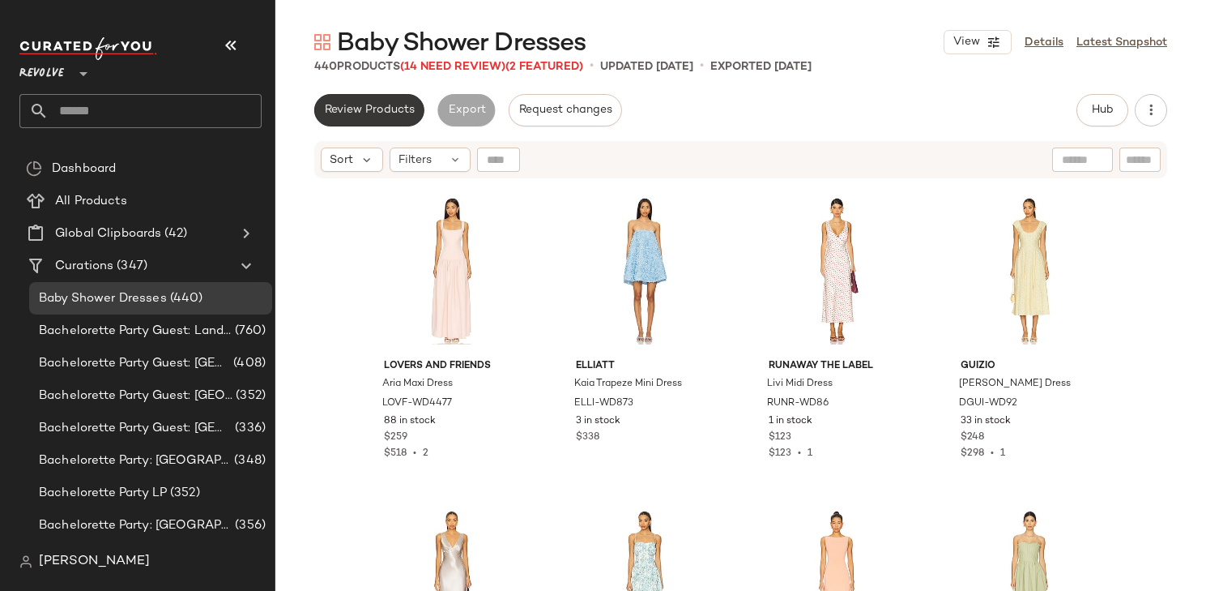
click at [391, 109] on span "Review Products" at bounding box center [369, 110] width 91 height 13
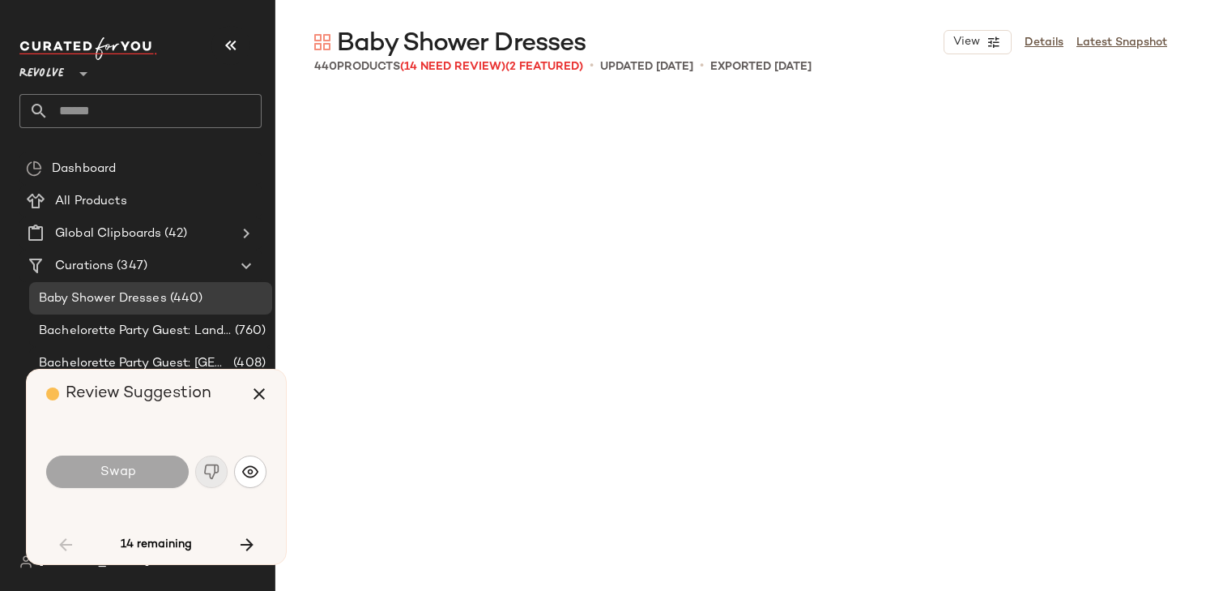
scroll to position [4379, 0]
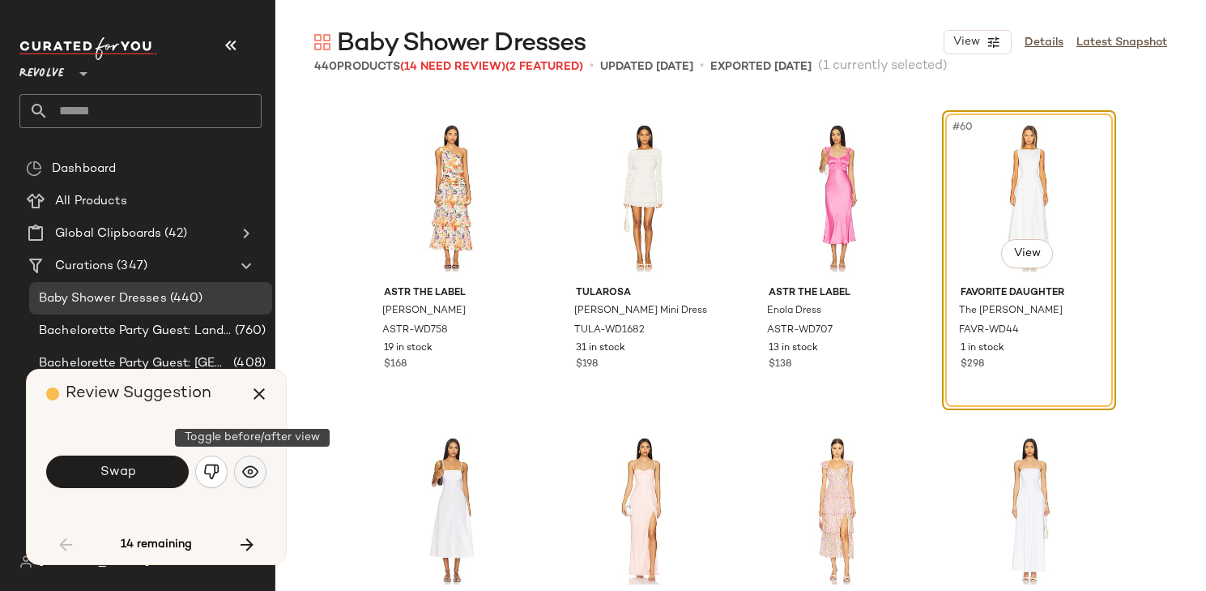
click at [252, 482] on button "button" at bounding box center [250, 471] width 32 height 32
